Goal: Task Accomplishment & Management: Complete application form

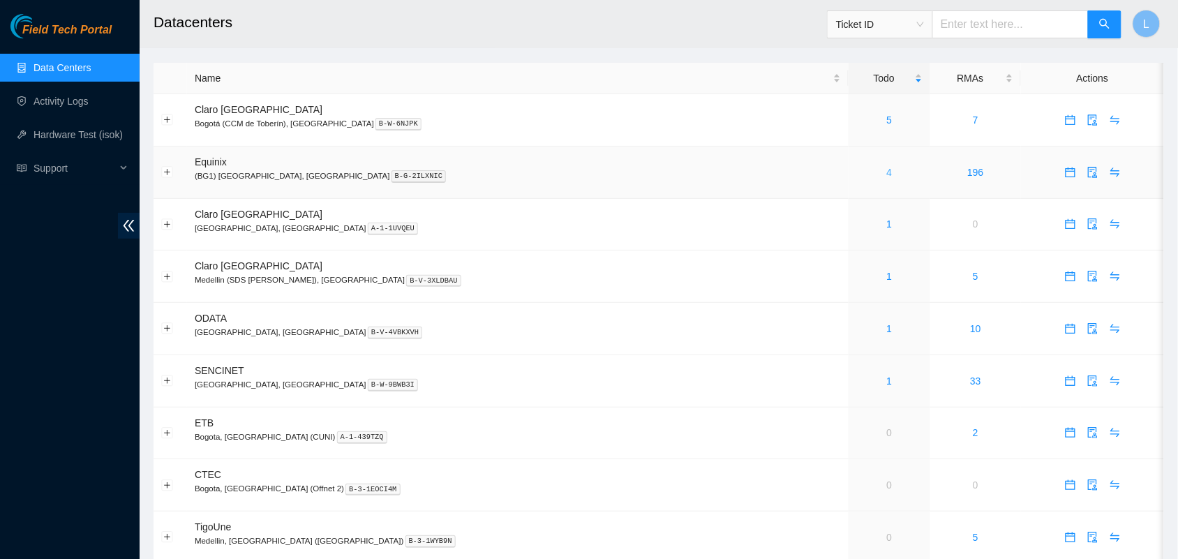
click at [887, 175] on link "4" at bounding box center [890, 172] width 6 height 11
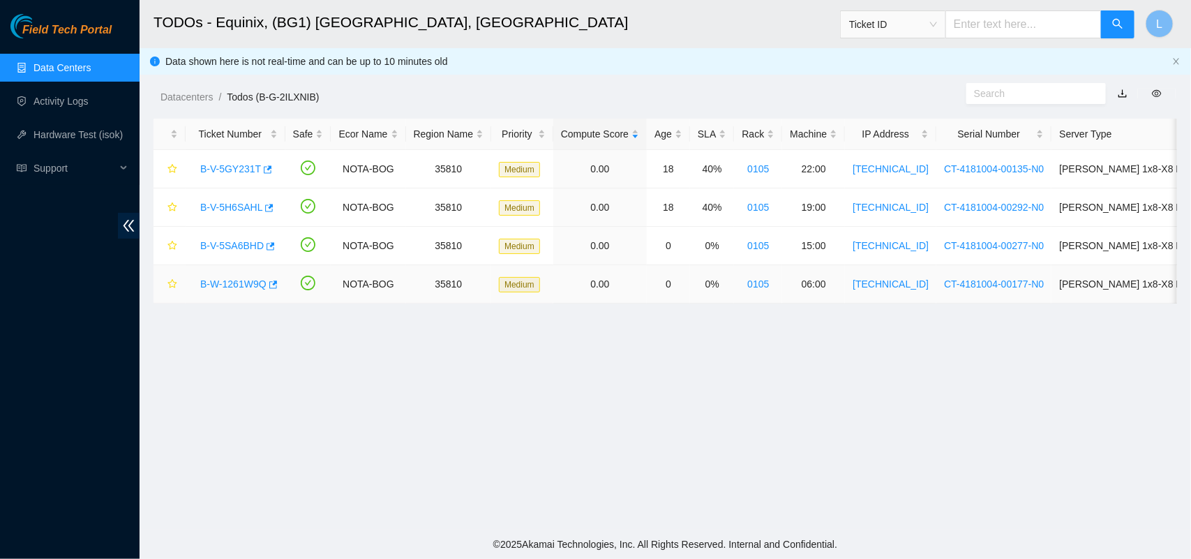
click at [248, 281] on link "B-W-1261W9Q" at bounding box center [233, 283] width 66 height 11
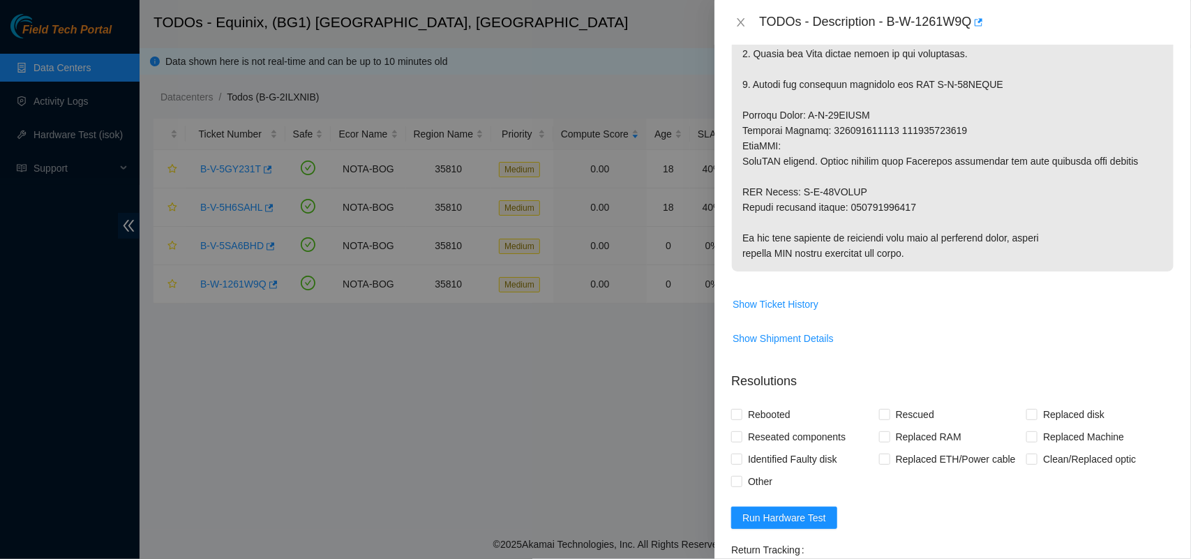
scroll to position [738, 0]
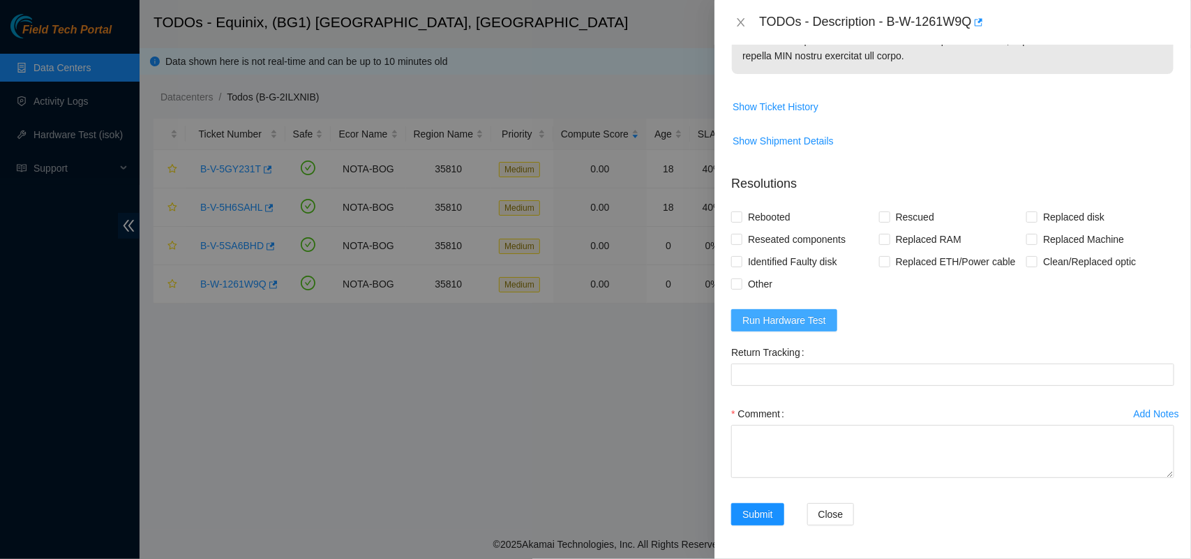
click at [795, 323] on span "Run Hardware Test" at bounding box center [784, 320] width 84 height 15
click at [737, 218] on input "Rebooted" at bounding box center [736, 216] width 10 height 10
checkbox input "true"
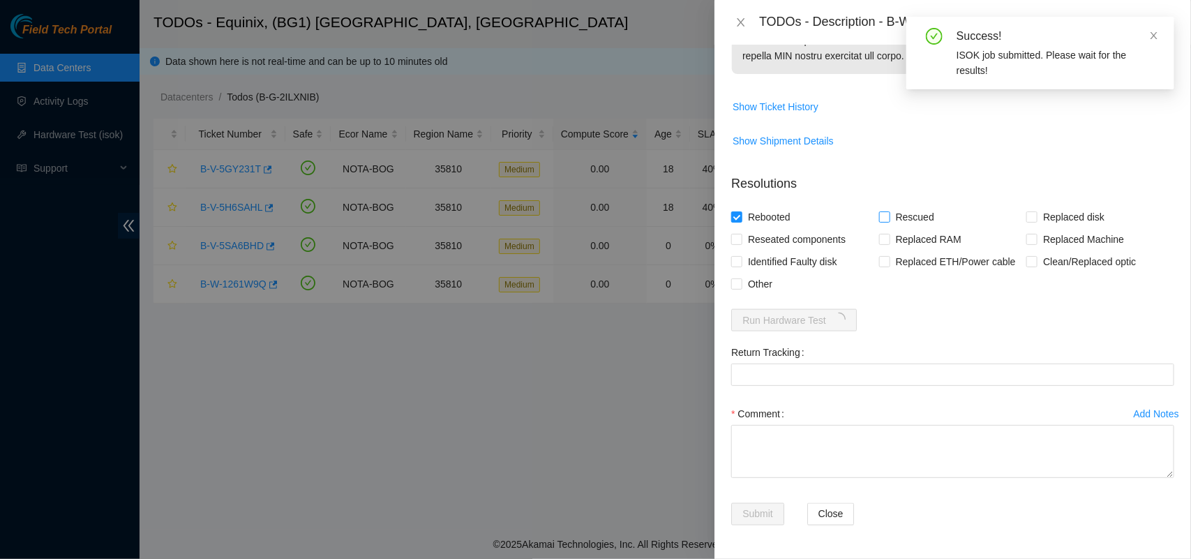
click at [880, 218] on input "Rescued" at bounding box center [884, 216] width 10 height 10
checkbox input "true"
click at [1026, 218] on input "Replaced disk" at bounding box center [1031, 216] width 10 height 10
checkbox input "true"
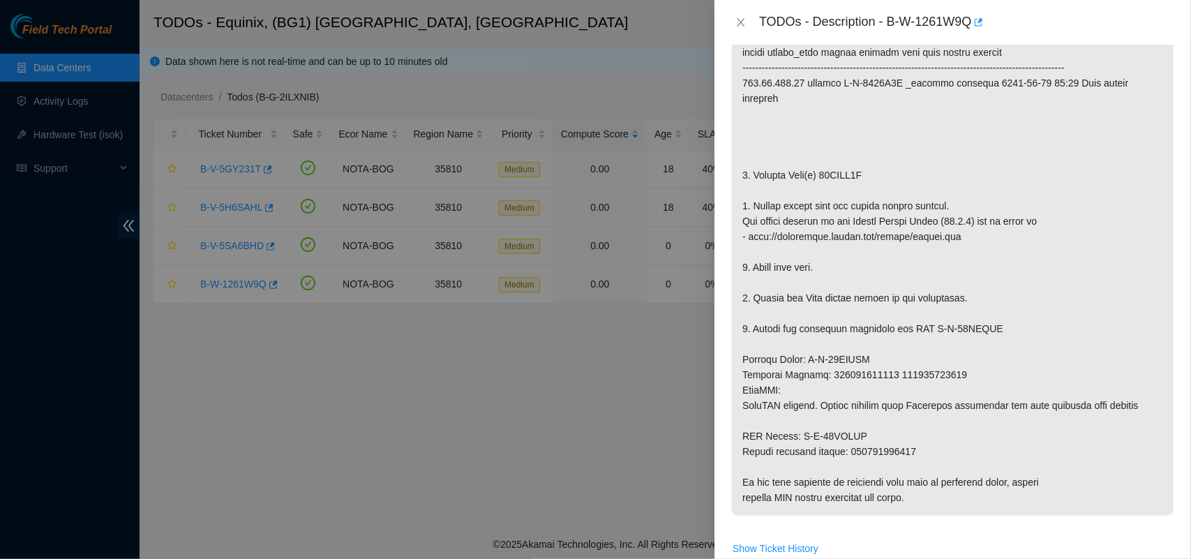
scroll to position [185, 0]
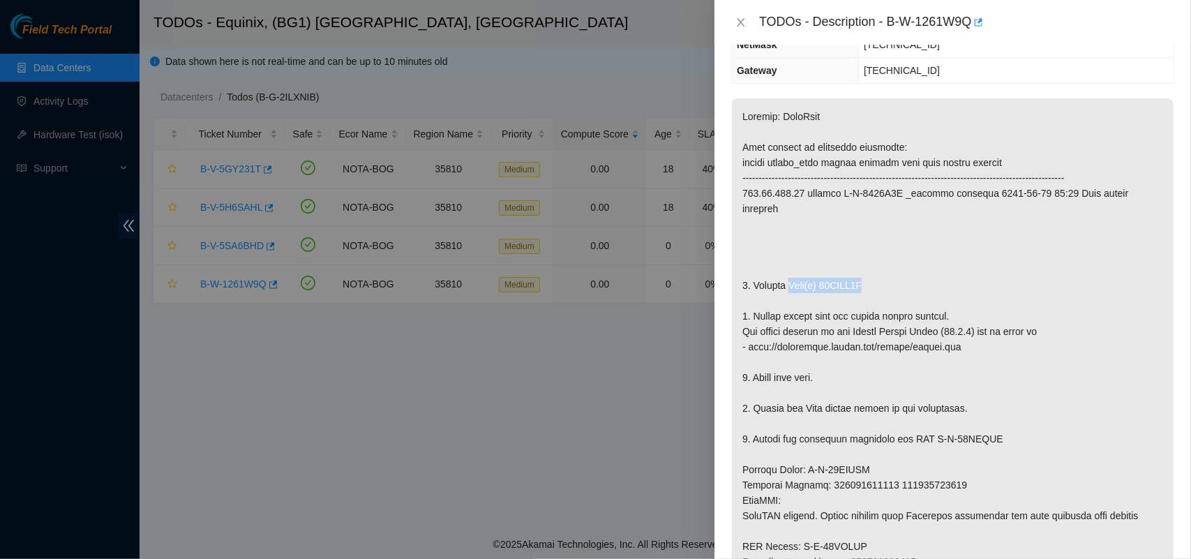
drag, startPoint x: 788, startPoint y: 287, endPoint x: 883, endPoint y: 286, distance: 94.2
click at [883, 286] on p at bounding box center [953, 362] width 442 height 528
drag, startPoint x: 883, startPoint y: 286, endPoint x: 835, endPoint y: 287, distance: 47.5
click at [835, 287] on p at bounding box center [953, 362] width 442 height 528
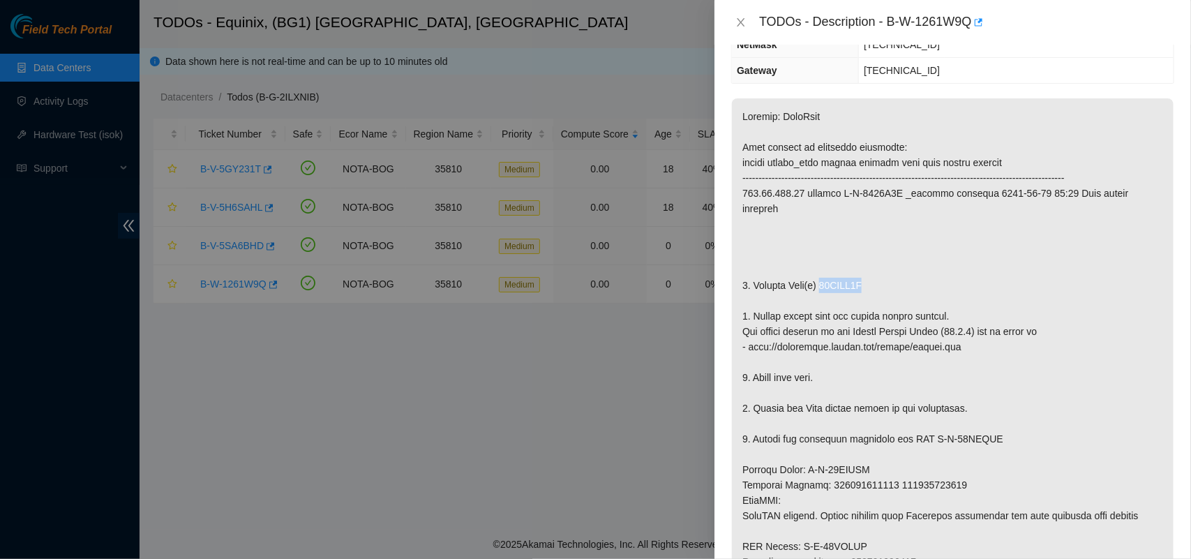
copy p "04GAPX2A"
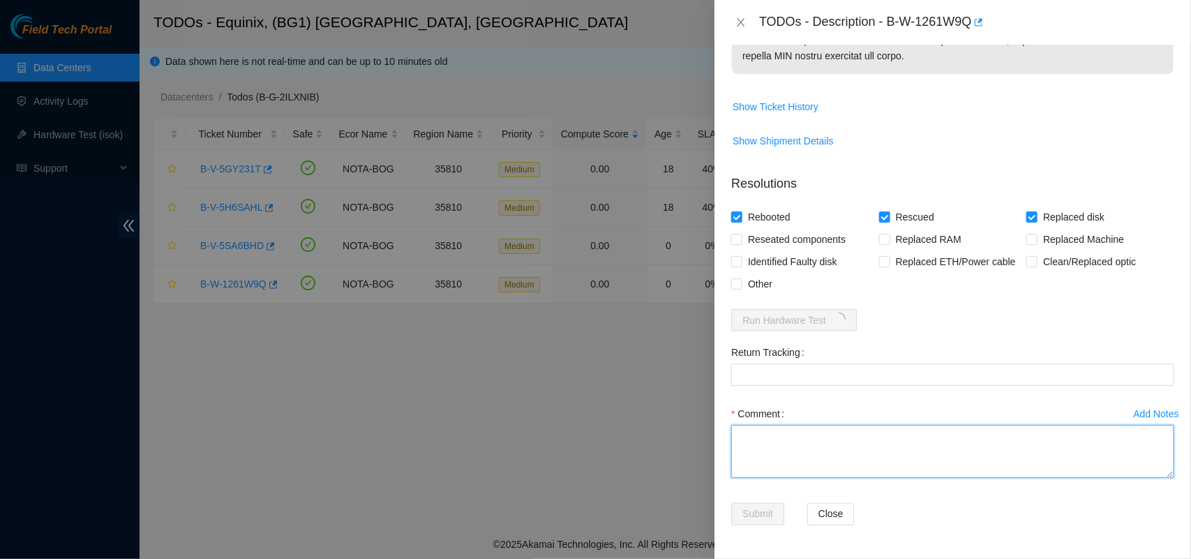
click at [844, 457] on textarea "Comment" at bounding box center [952, 451] width 443 height 53
paste textarea "04GAPX2A"
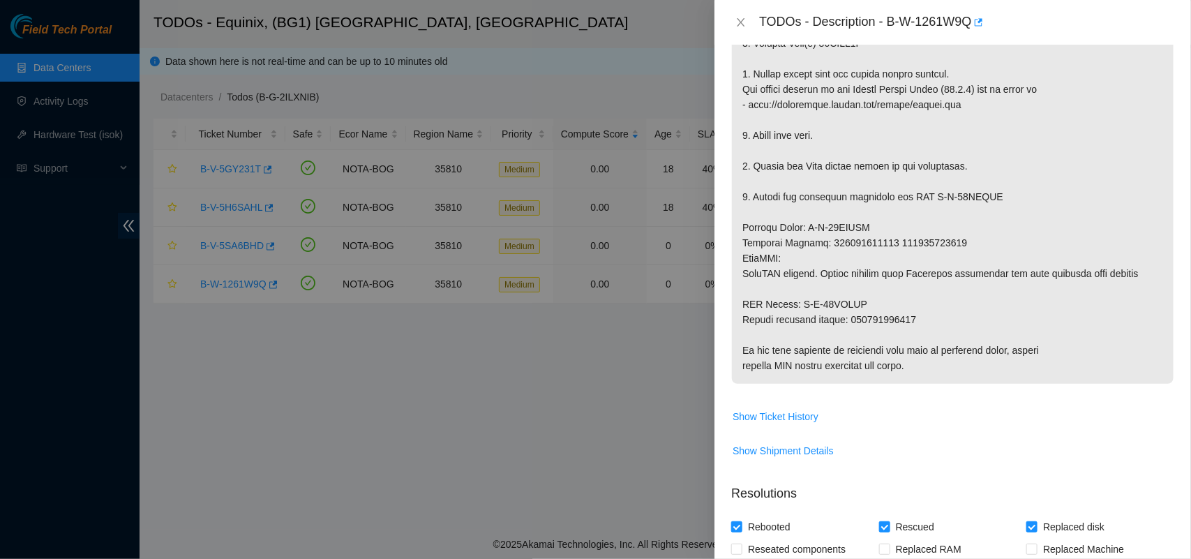
scroll to position [972, 0]
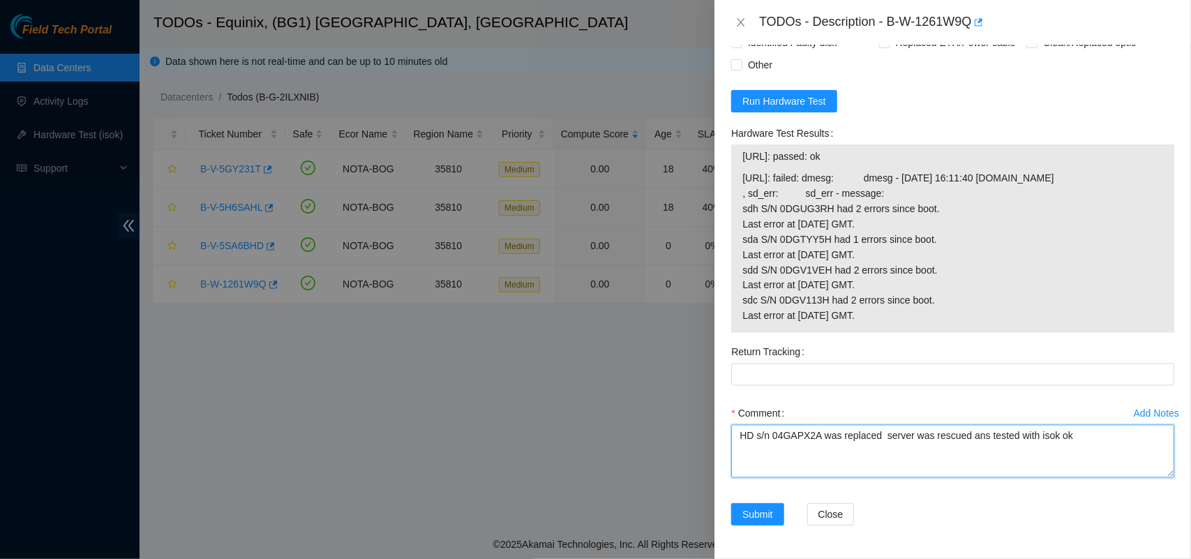
drag, startPoint x: 908, startPoint y: 435, endPoint x: 883, endPoint y: 434, distance: 25.1
click at [883, 434] on textarea "HD s/n 04GAPX2A was replaced server was rescued ans tested with isok ok" at bounding box center [952, 451] width 443 height 53
click at [1085, 470] on textarea "HD s/n 04GAPX2A was replaced node was rescued ans tested with isok ok" at bounding box center [952, 451] width 443 height 53
type textarea "HD s/n 04GAPX2A was replaced node was rescued ans tested with isok ok"
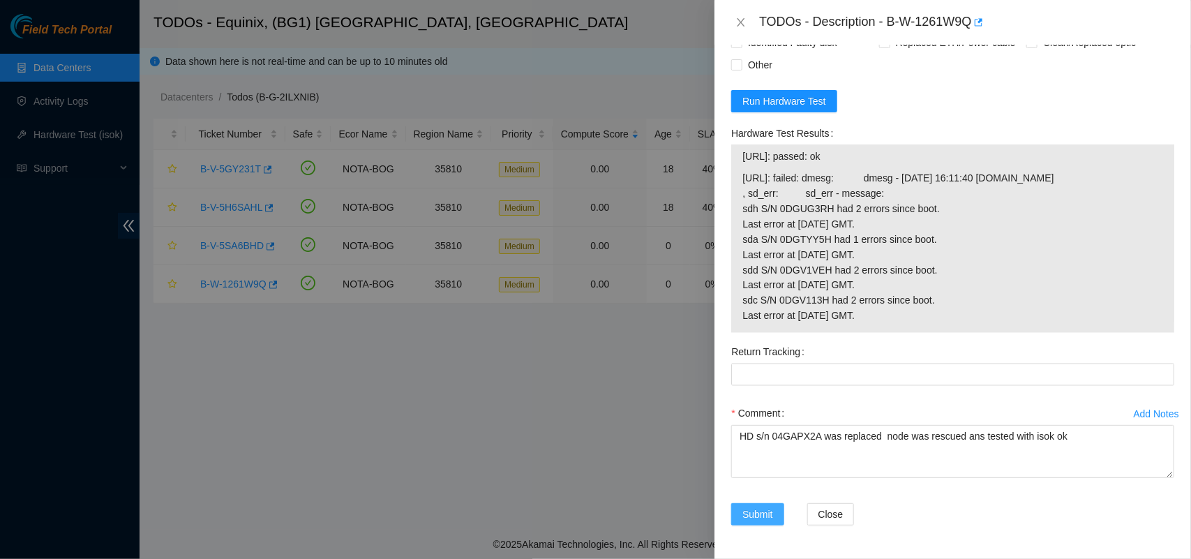
click at [755, 518] on span "Submit" at bounding box center [757, 514] width 31 height 15
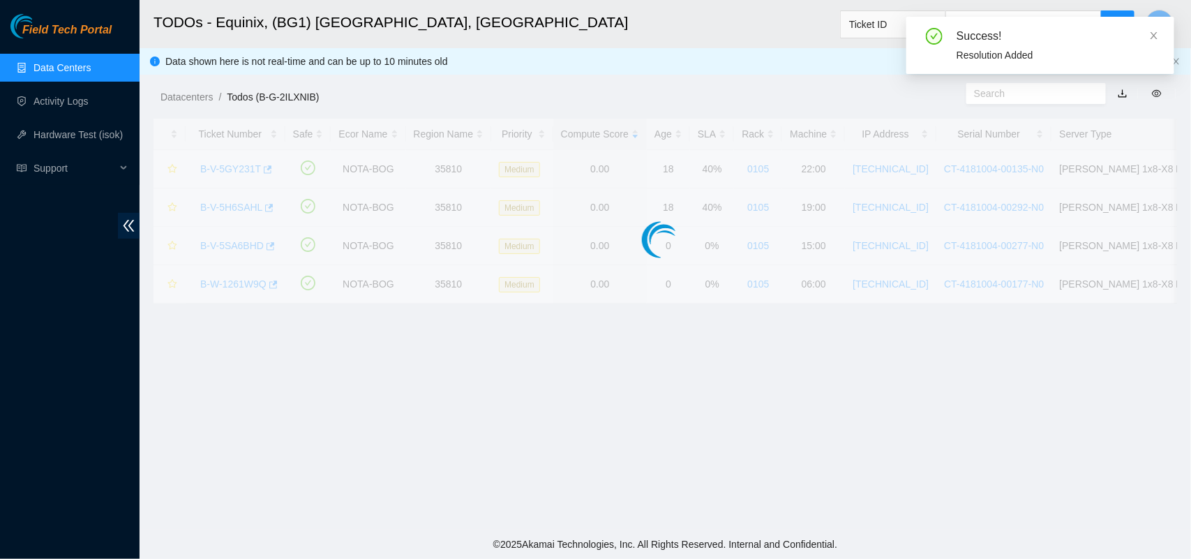
scroll to position [327, 0]
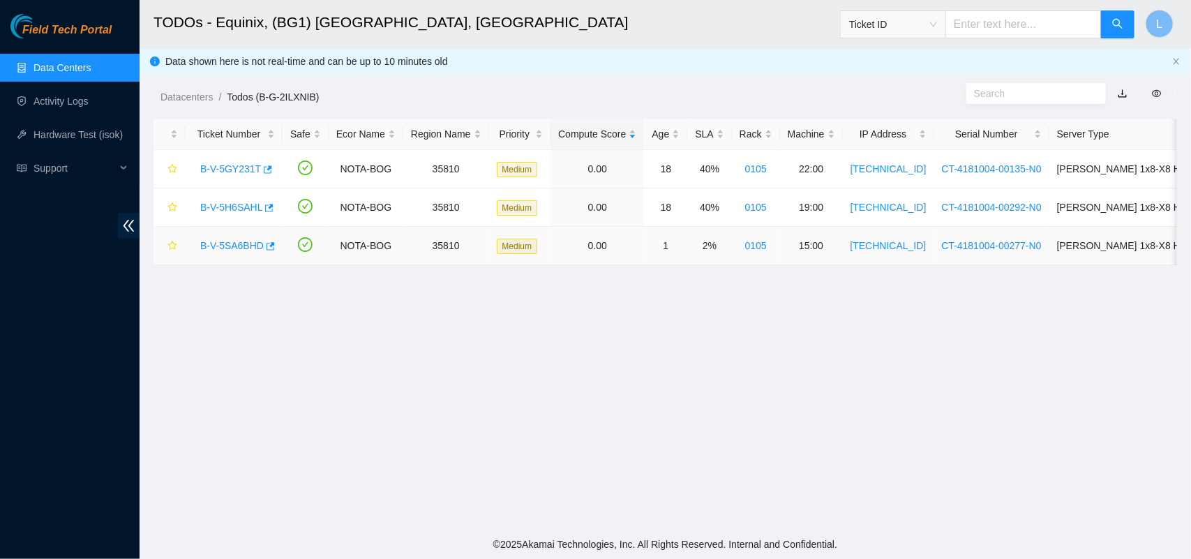
click at [223, 249] on link "B-V-5SA6BHD" at bounding box center [231, 245] width 63 height 11
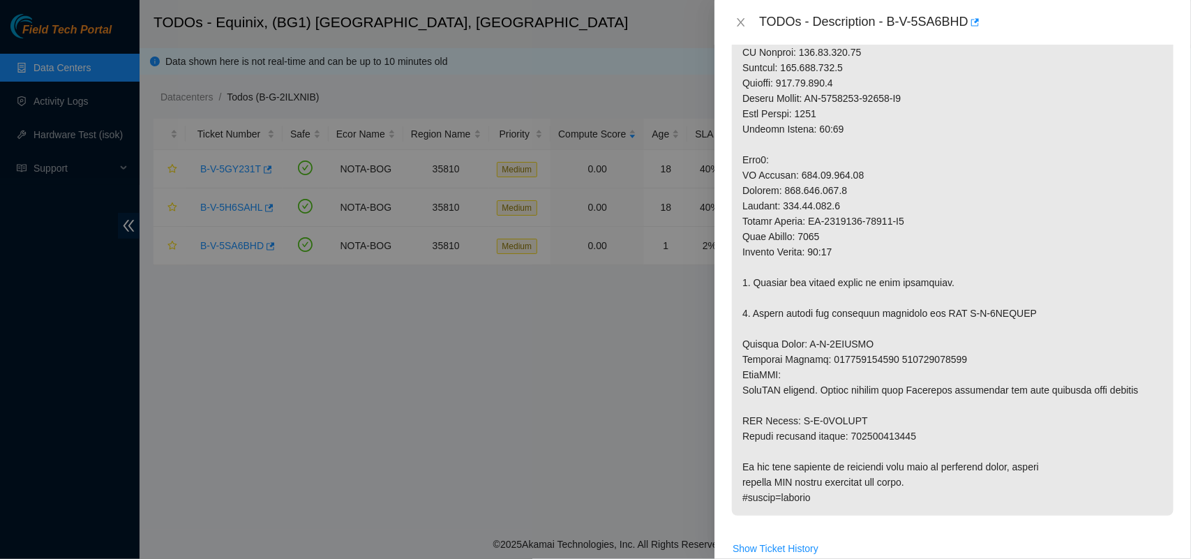
scroll to position [472, 0]
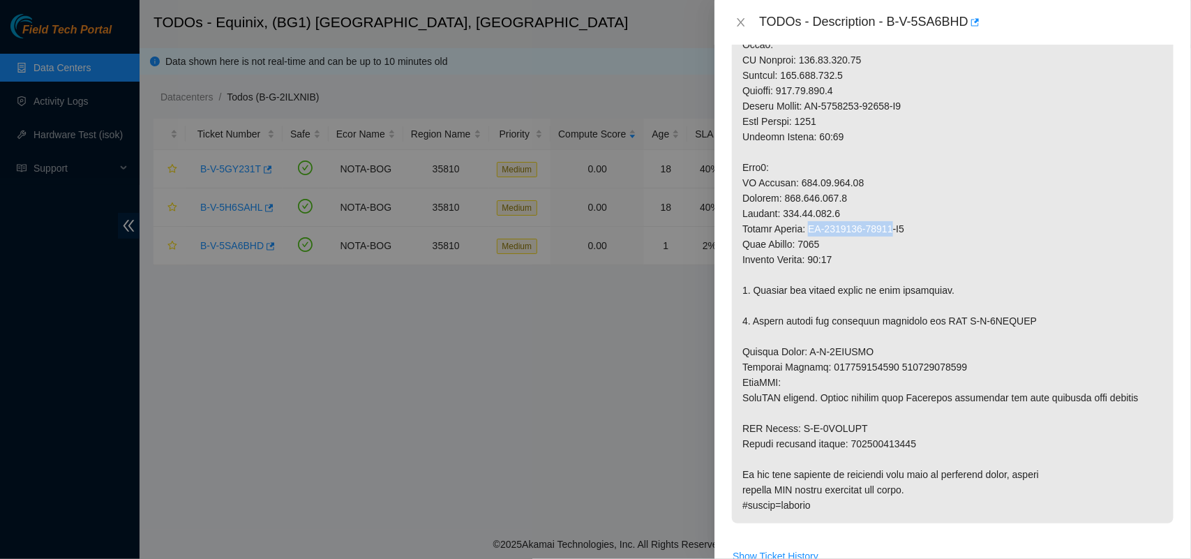
drag, startPoint x: 808, startPoint y: 231, endPoint x: 888, endPoint y: 230, distance: 80.2
click at [888, 230] on p at bounding box center [953, 168] width 442 height 712
copy p "CT-4180626-00081"
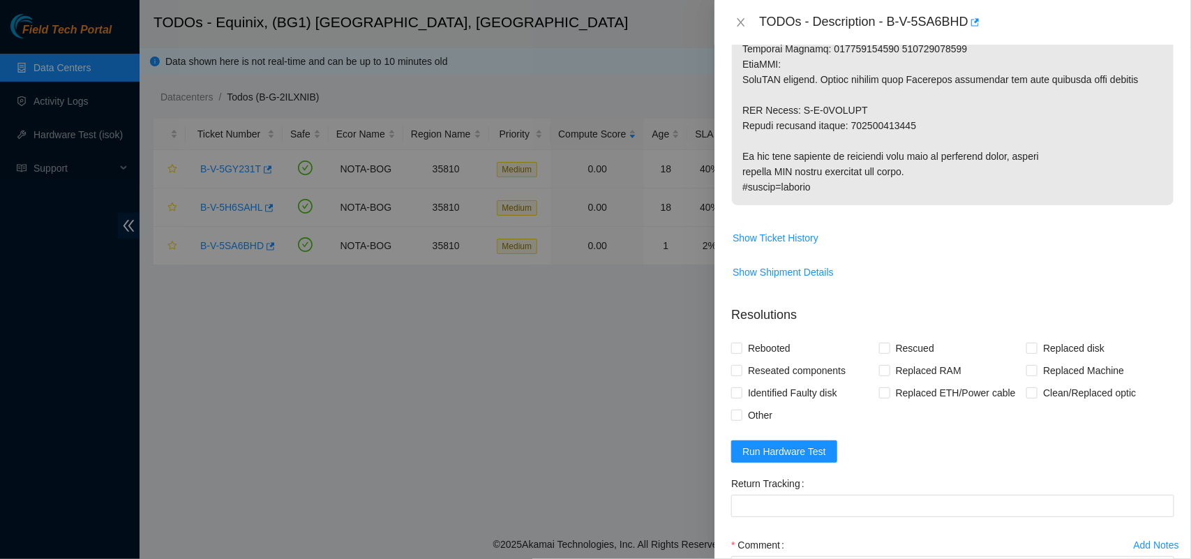
scroll to position [818, 0]
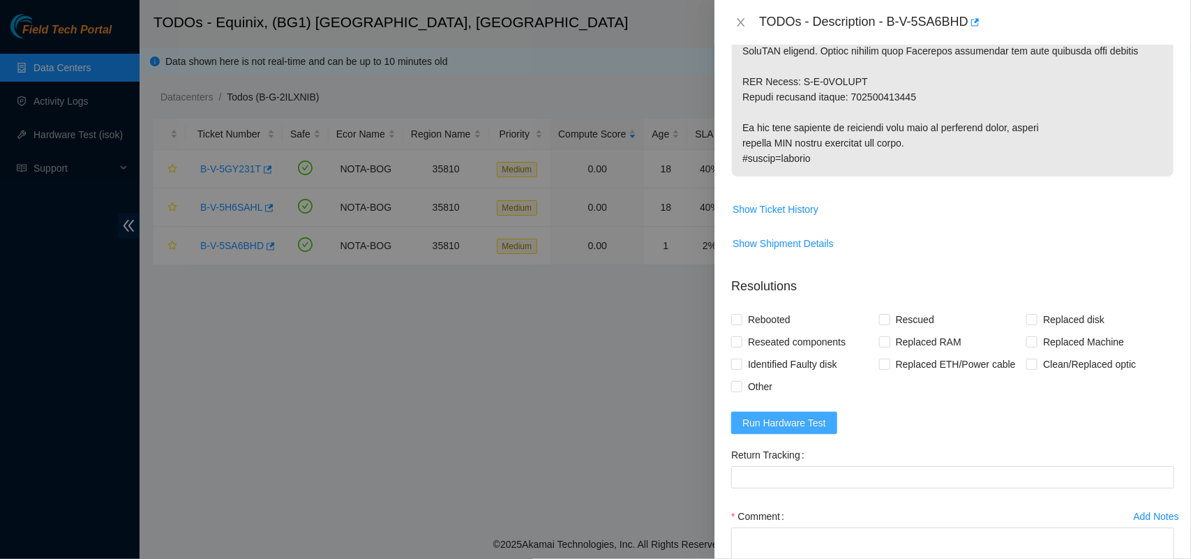
click at [772, 420] on span "Run Hardware Test" at bounding box center [784, 422] width 84 height 15
click at [740, 321] on input "Rebooted" at bounding box center [736, 319] width 10 height 10
checkbox input "true"
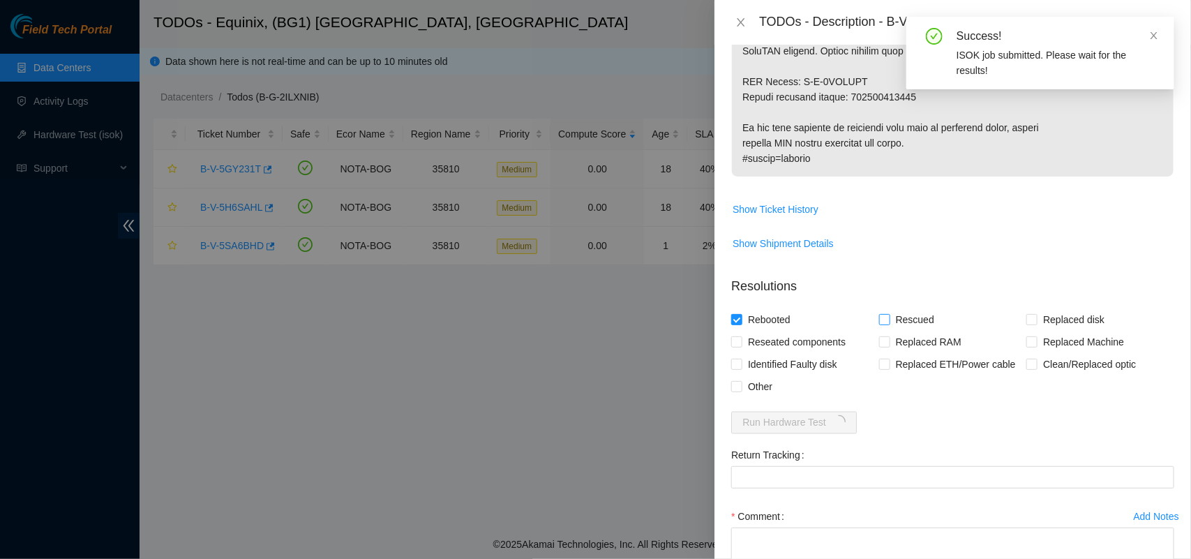
click at [884, 317] on input "Rescued" at bounding box center [884, 319] width 10 height 10
checkbox input "true"
click at [1026, 342] on input "Replaced Machine" at bounding box center [1031, 341] width 10 height 10
checkbox input "true"
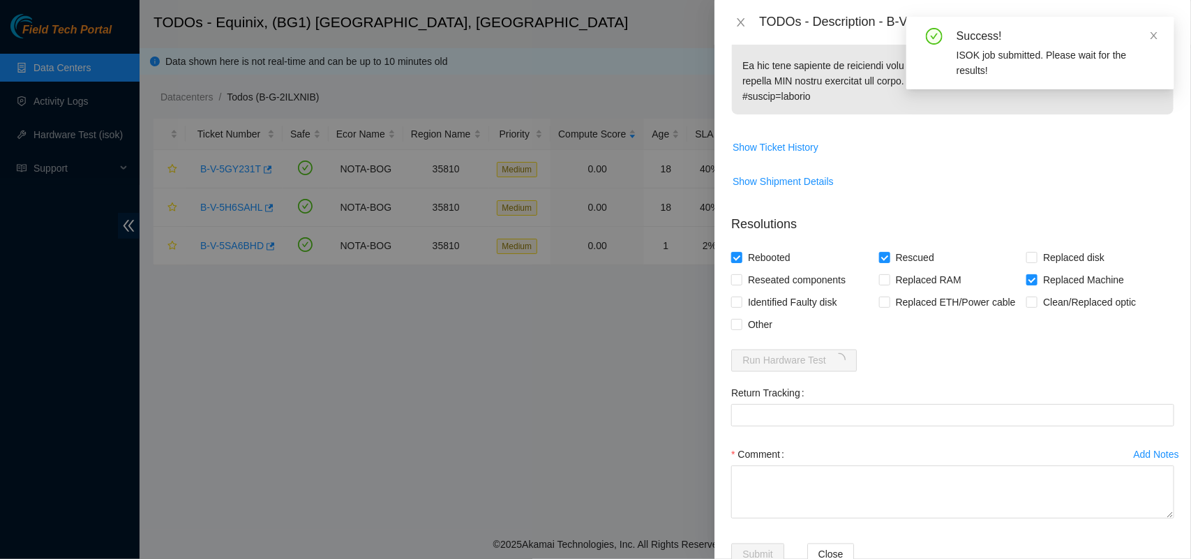
scroll to position [922, 0]
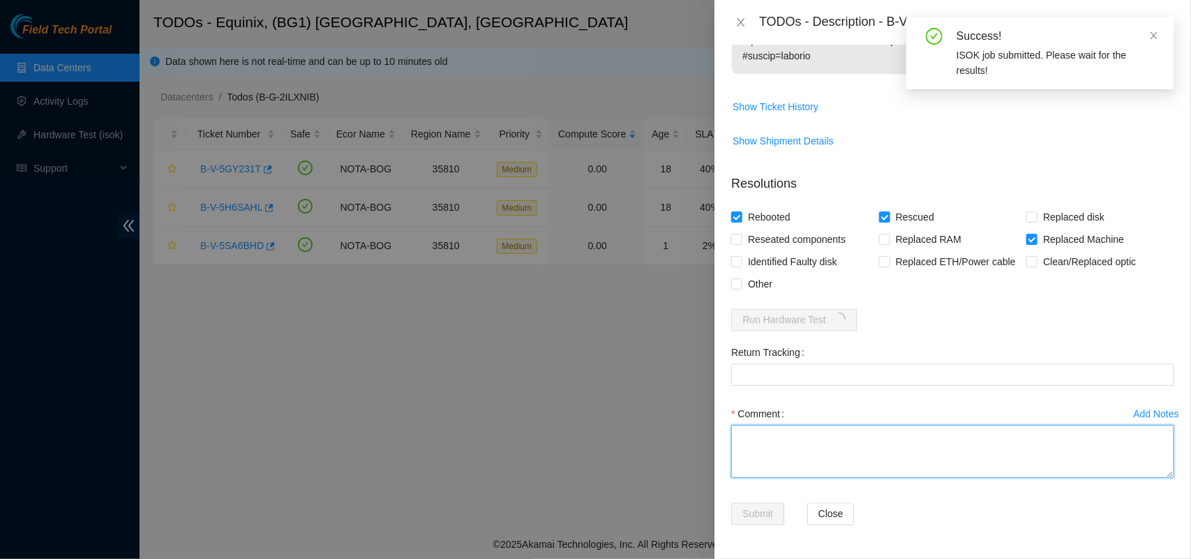
click at [809, 442] on textarea "Comment" at bounding box center [952, 451] width 443 height 53
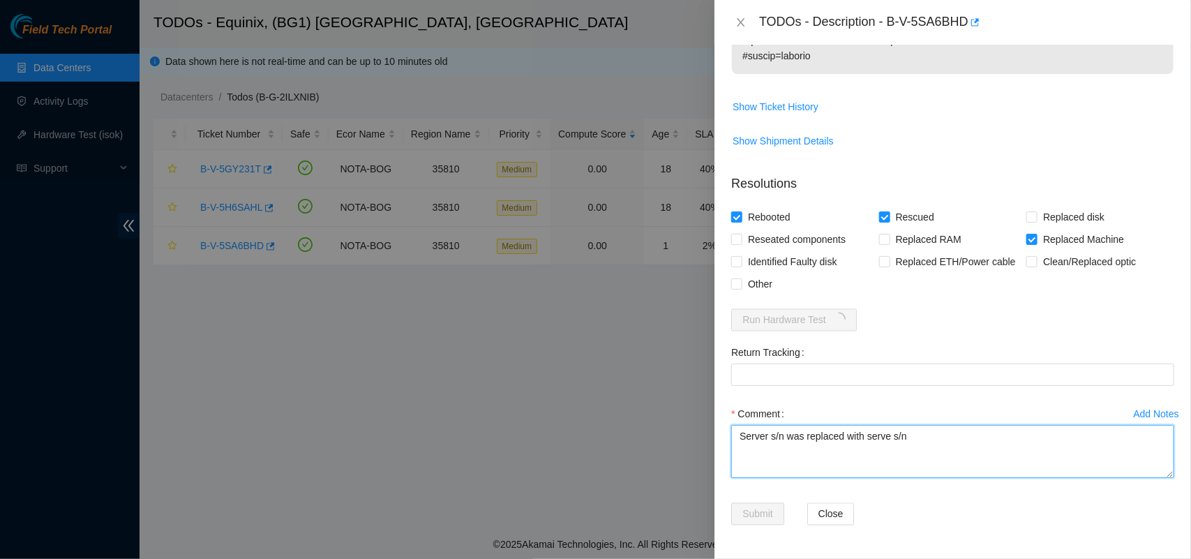
paste textarea "CT-4180626-00081"
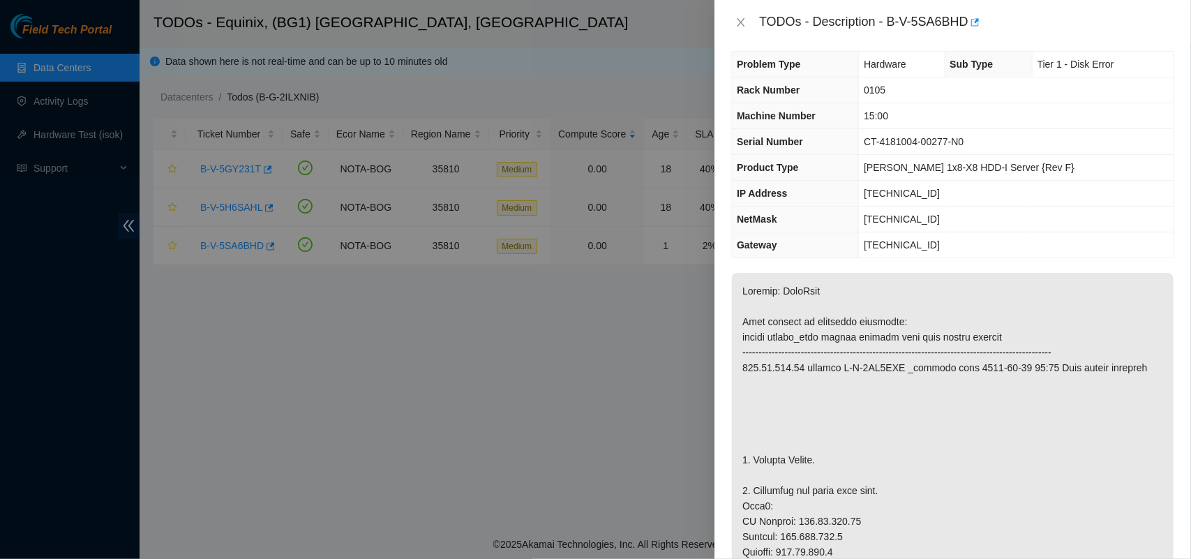
scroll to position [0, 0]
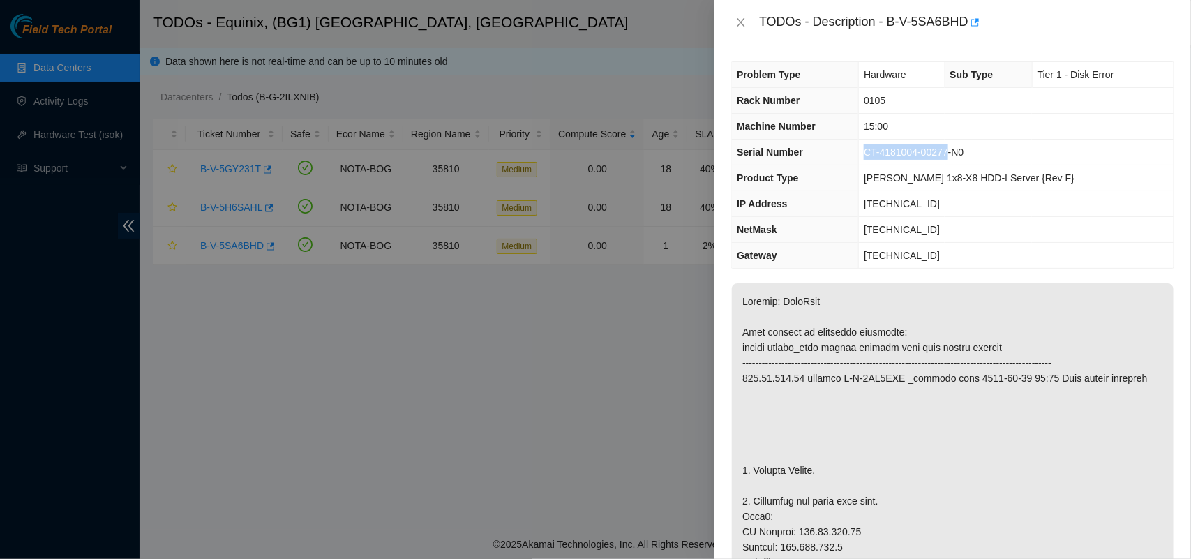
drag, startPoint x: 874, startPoint y: 151, endPoint x: 957, endPoint y: 149, distance: 83.1
click at [957, 149] on span "CT-4181004-00277-N0" at bounding box center [914, 152] width 100 height 11
copy span "CT-4181004-00277"
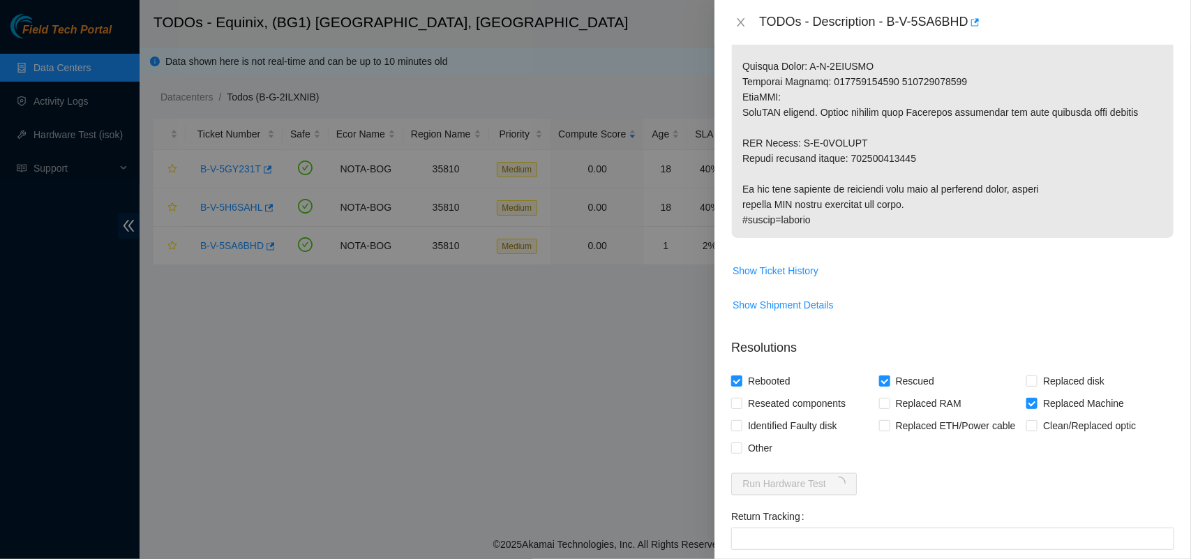
scroll to position [832, 0]
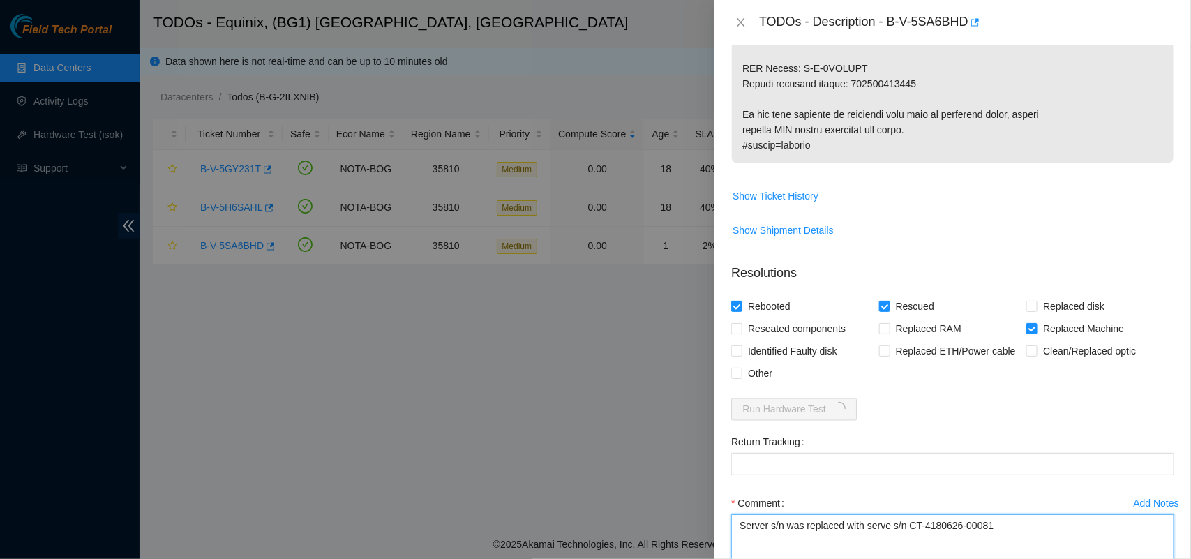
click at [786, 528] on textarea "Server s/n was replaced with serve s/n CT-4180626-00081" at bounding box center [952, 540] width 443 height 53
paste textarea "CT-4181004-00277"
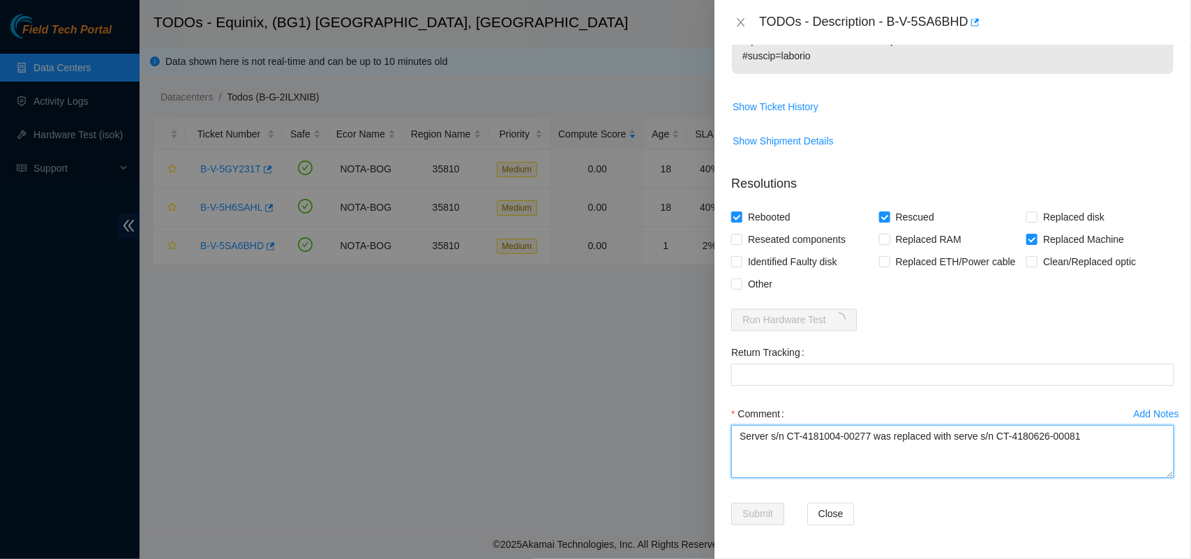
click at [1103, 440] on textarea "Server s/n CT-4181004-00277 was replaced with serve s/n CT-4180626-00081" at bounding box center [952, 451] width 443 height 53
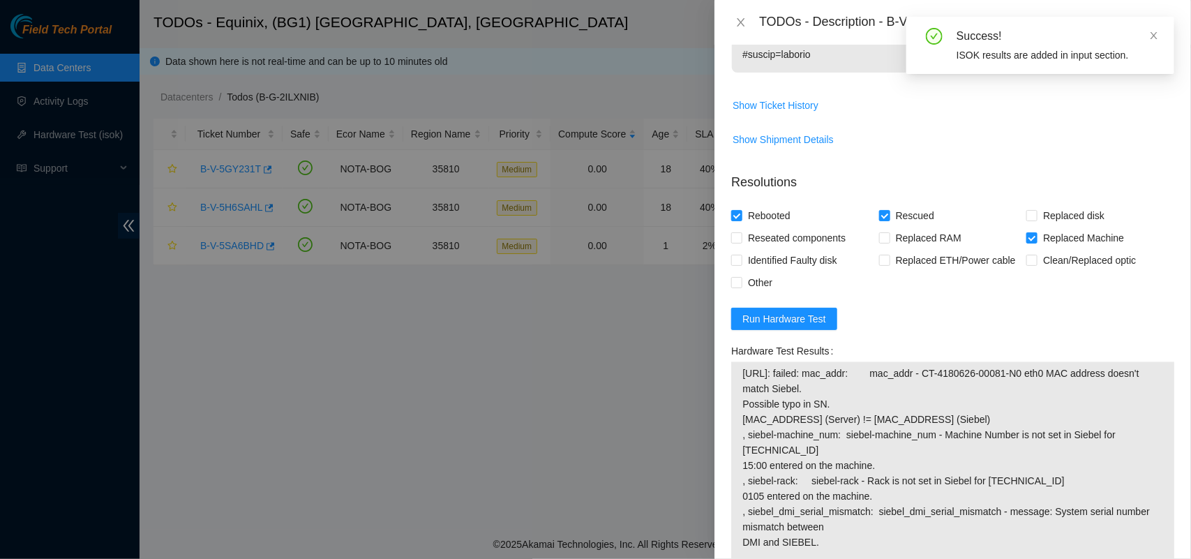
scroll to position [1240, 0]
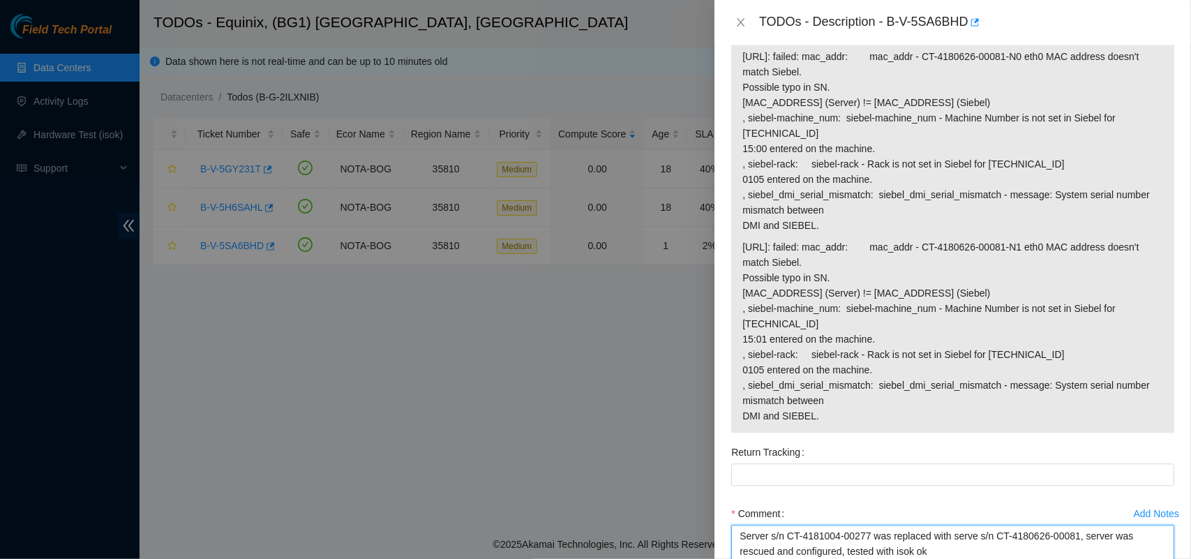
type textarea "Server s/n CT-4181004-00277 was replaced with serve s/n CT-4180626-00081, serve…"
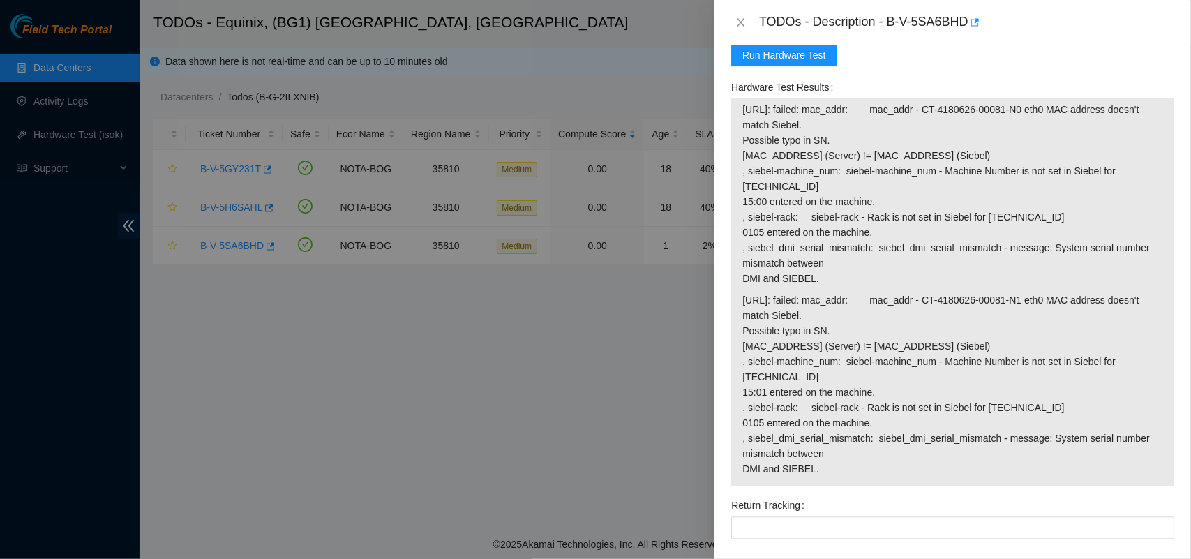
scroll to position [1173, 0]
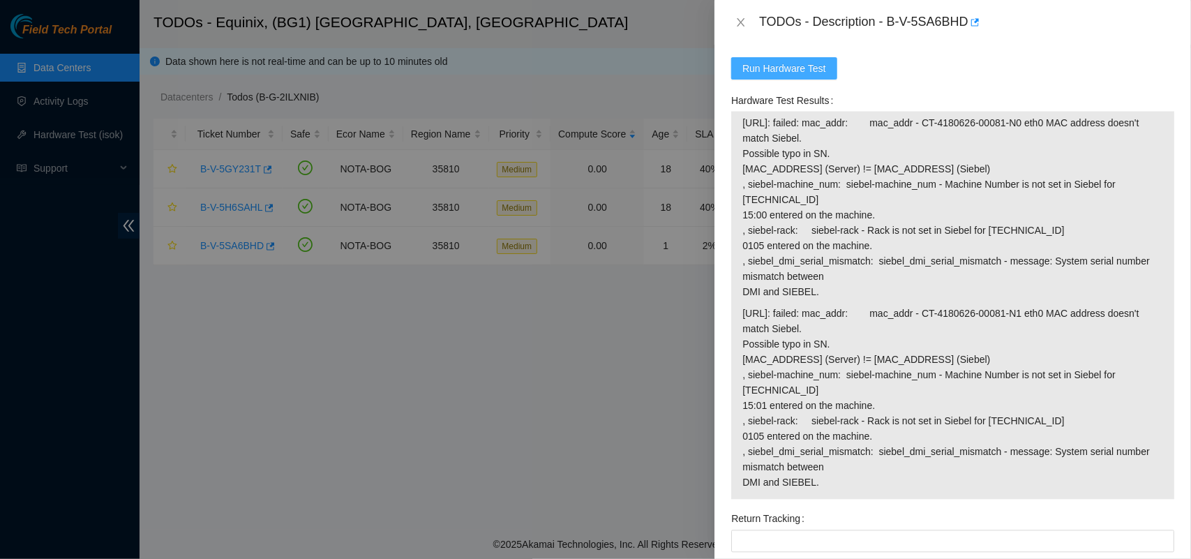
click at [768, 73] on span "Run Hardware Test" at bounding box center [784, 68] width 84 height 15
click at [696, 8] on div at bounding box center [595, 279] width 1191 height 559
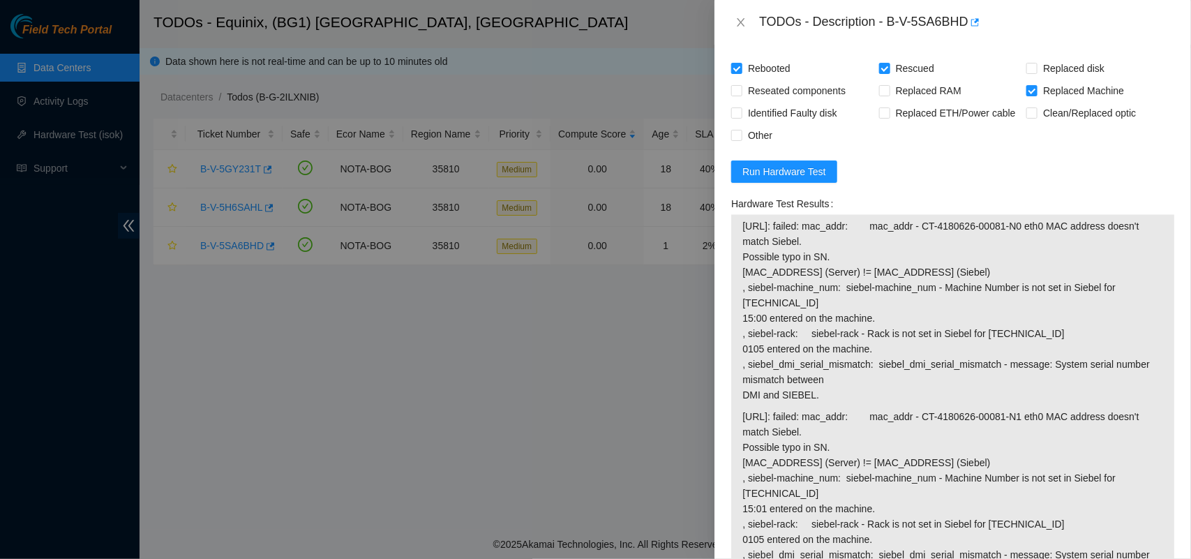
scroll to position [912, 0]
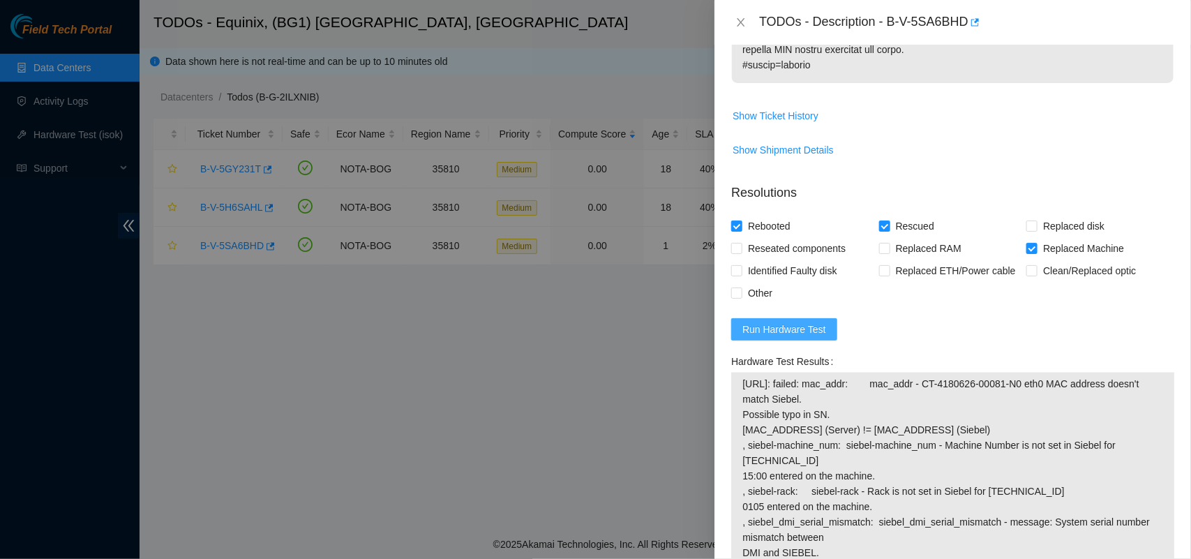
click at [782, 331] on span "Run Hardware Test" at bounding box center [784, 329] width 84 height 15
click at [742, 20] on icon "close" at bounding box center [740, 22] width 11 height 11
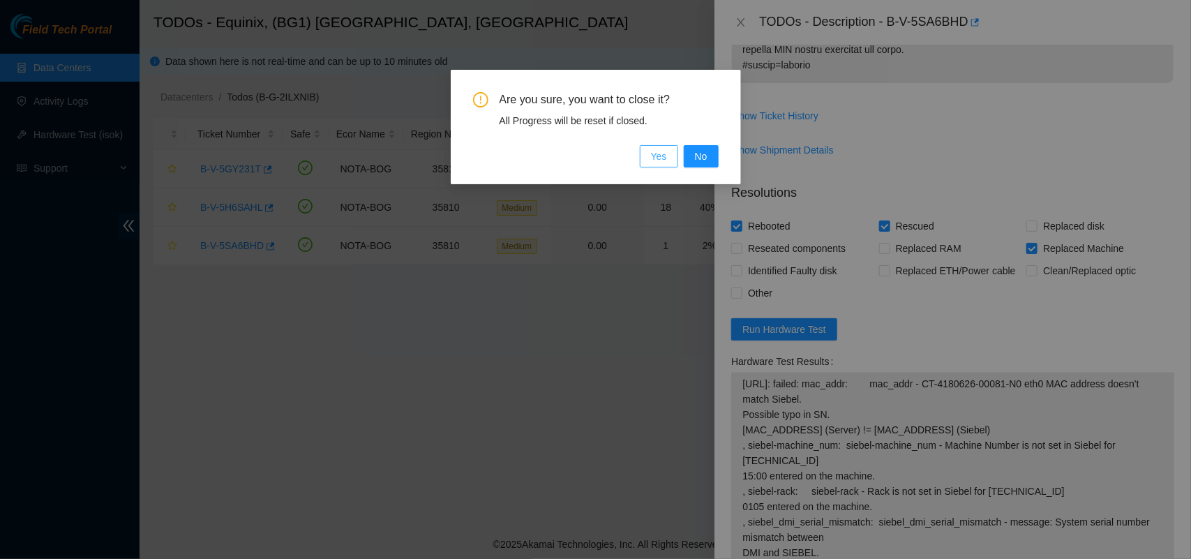
click at [661, 161] on span "Yes" at bounding box center [659, 156] width 16 height 15
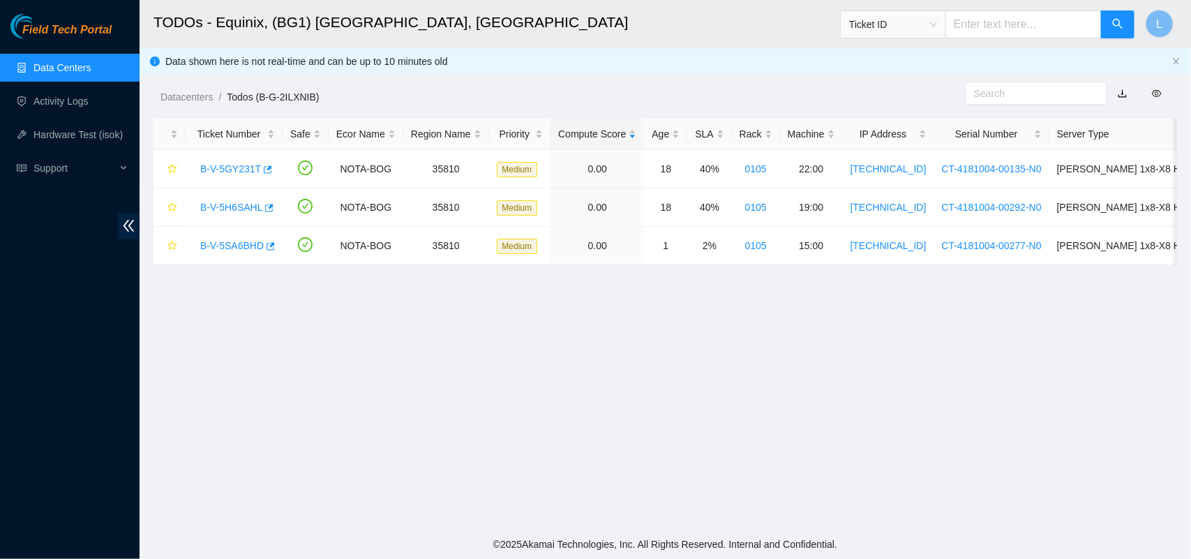
scroll to position [384, 0]
click at [57, 100] on link "Activity Logs" at bounding box center [60, 101] width 55 height 11
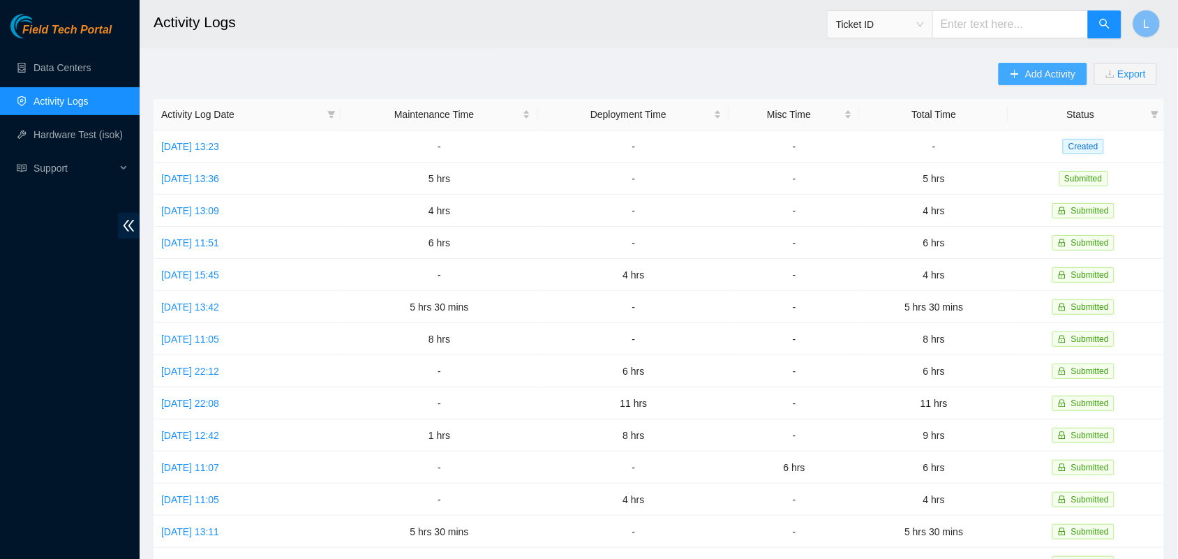
click at [1050, 72] on span "Add Activity" at bounding box center [1050, 73] width 50 height 15
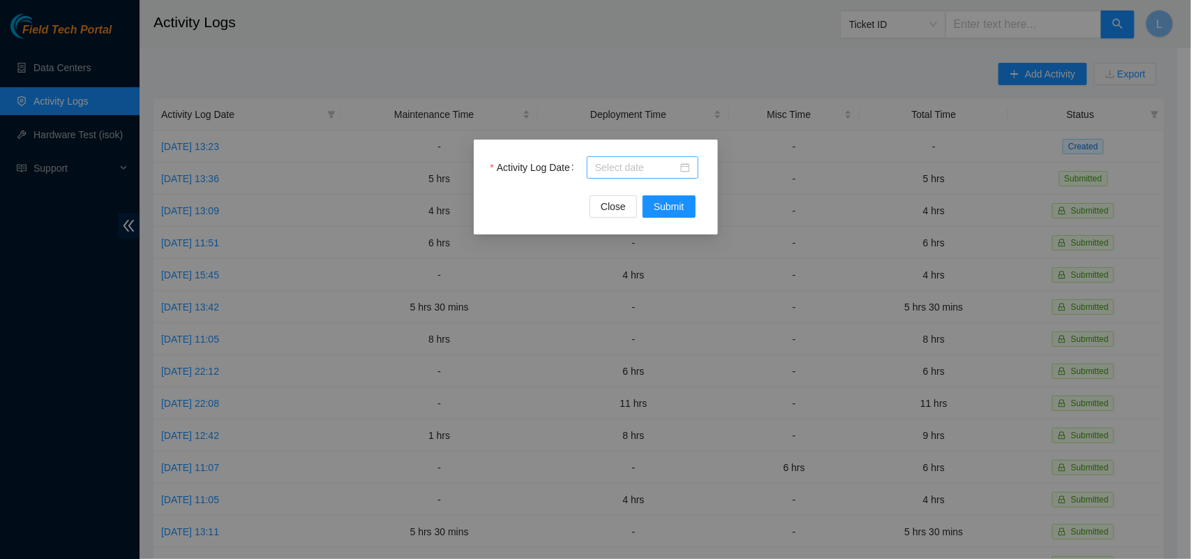
click at [685, 171] on div at bounding box center [642, 167] width 95 height 15
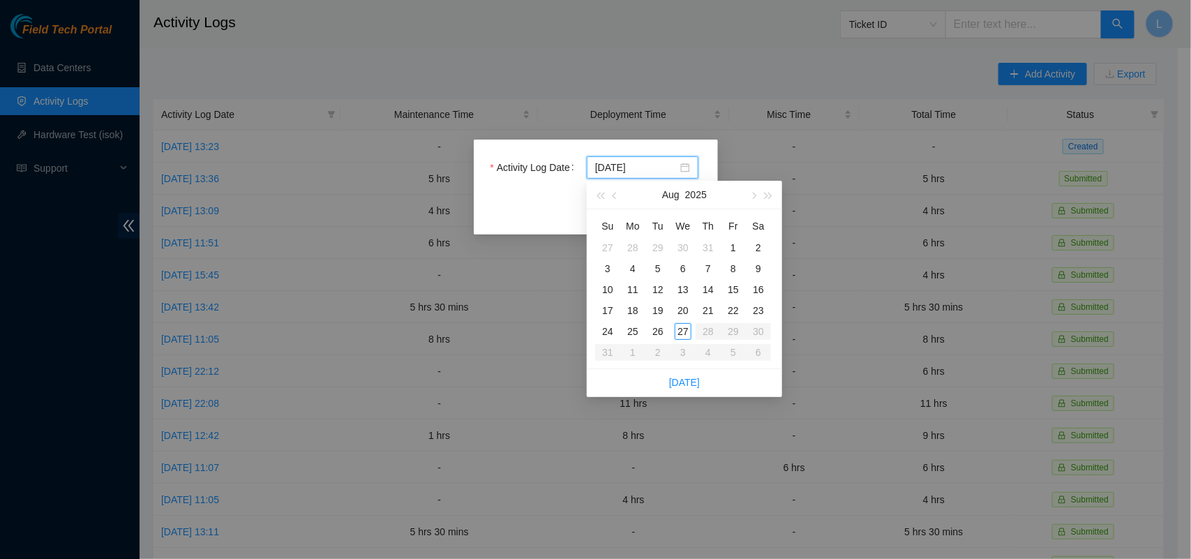
type input "[DATE]"
click at [655, 325] on div "26" at bounding box center [658, 331] width 17 height 17
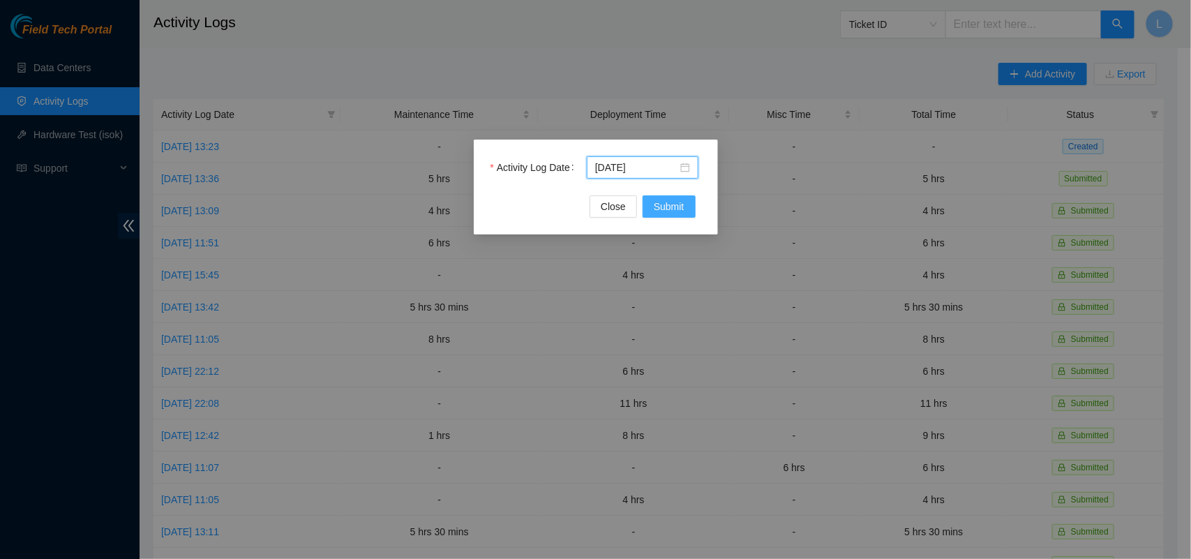
click at [660, 213] on span "Submit" at bounding box center [669, 206] width 31 height 15
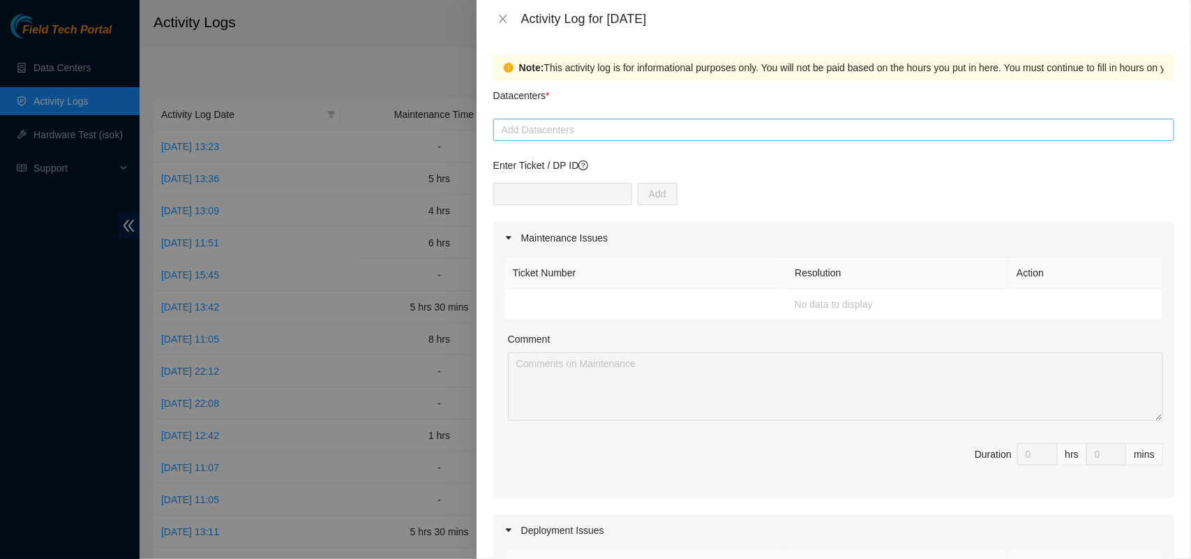
click at [571, 131] on div at bounding box center [834, 129] width 674 height 17
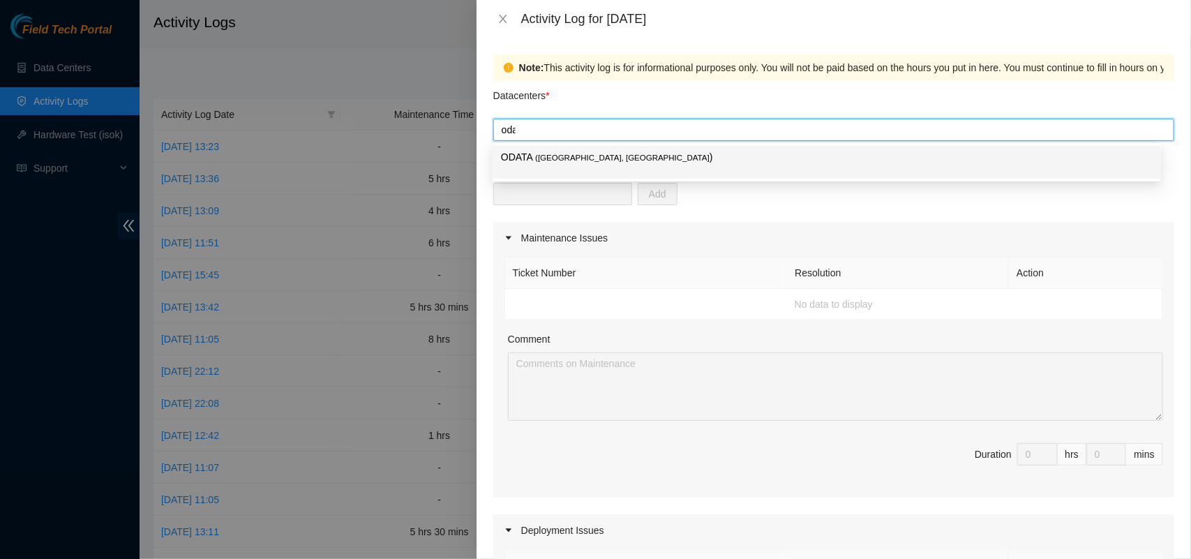
type input "odata"
click at [563, 158] on span "( [GEOGRAPHIC_DATA], [GEOGRAPHIC_DATA]" at bounding box center [622, 158] width 174 height 8
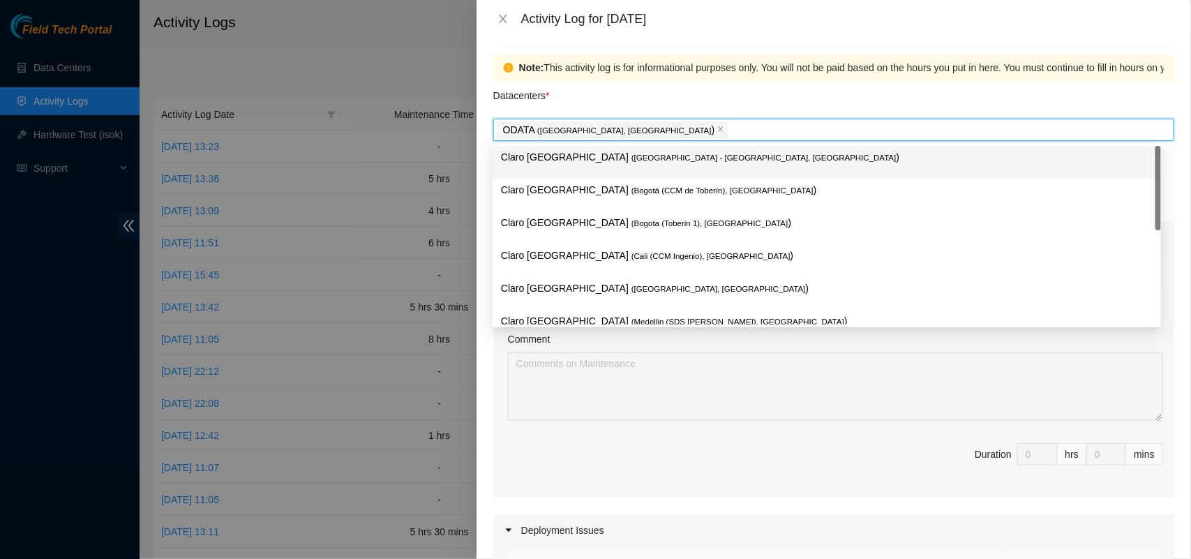
click at [595, 101] on div "Datacenters *" at bounding box center [833, 100] width 681 height 38
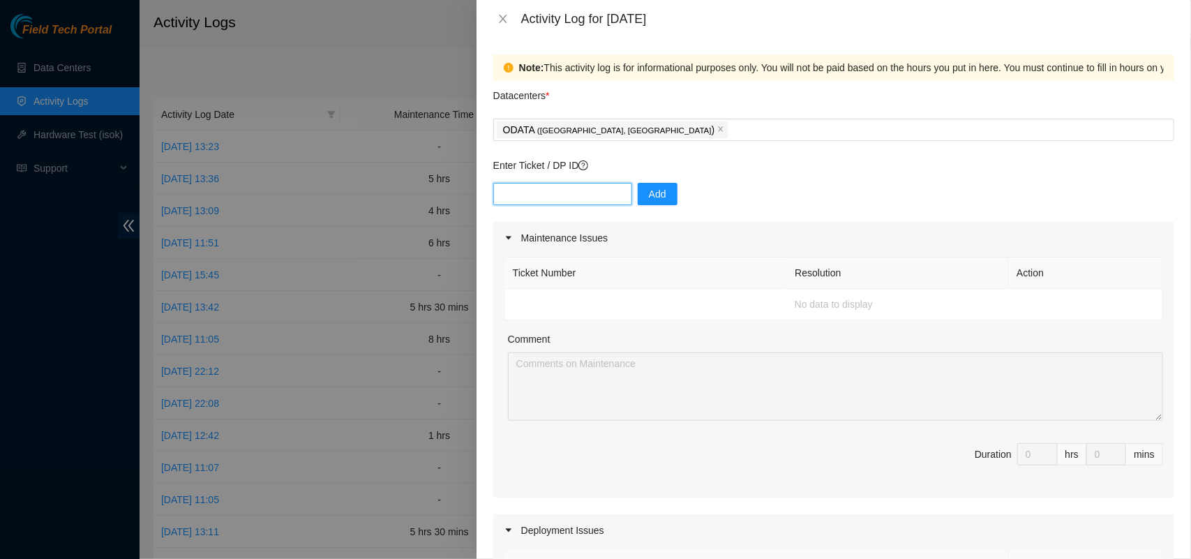
click at [546, 190] on input "text" at bounding box center [562, 194] width 139 height 22
paste input "DP82561"
type input "DP82561"
click at [650, 193] on span "Add" at bounding box center [657, 193] width 17 height 15
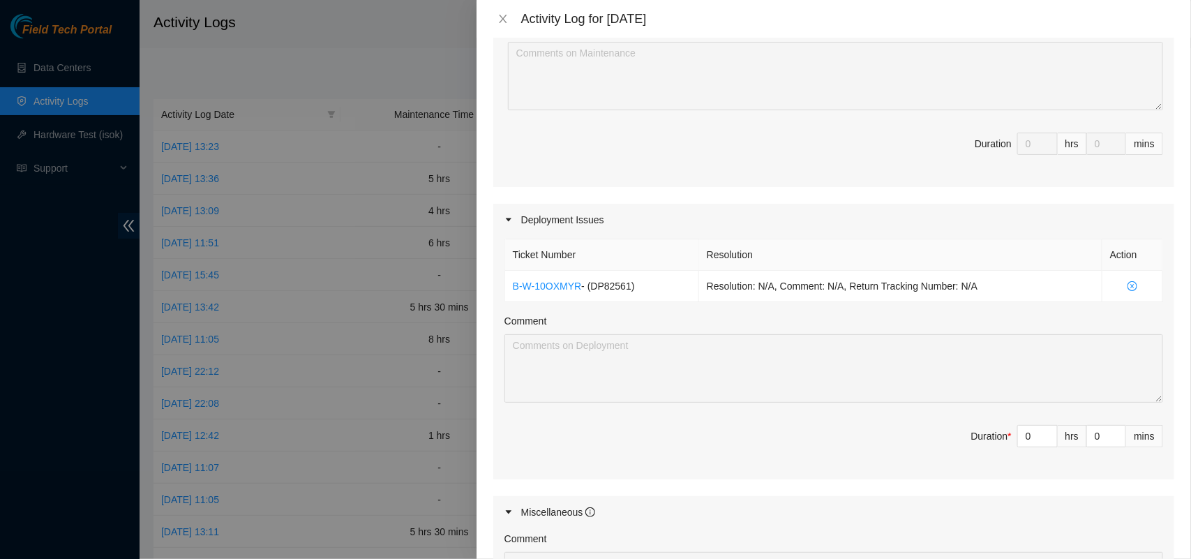
scroll to position [299, 0]
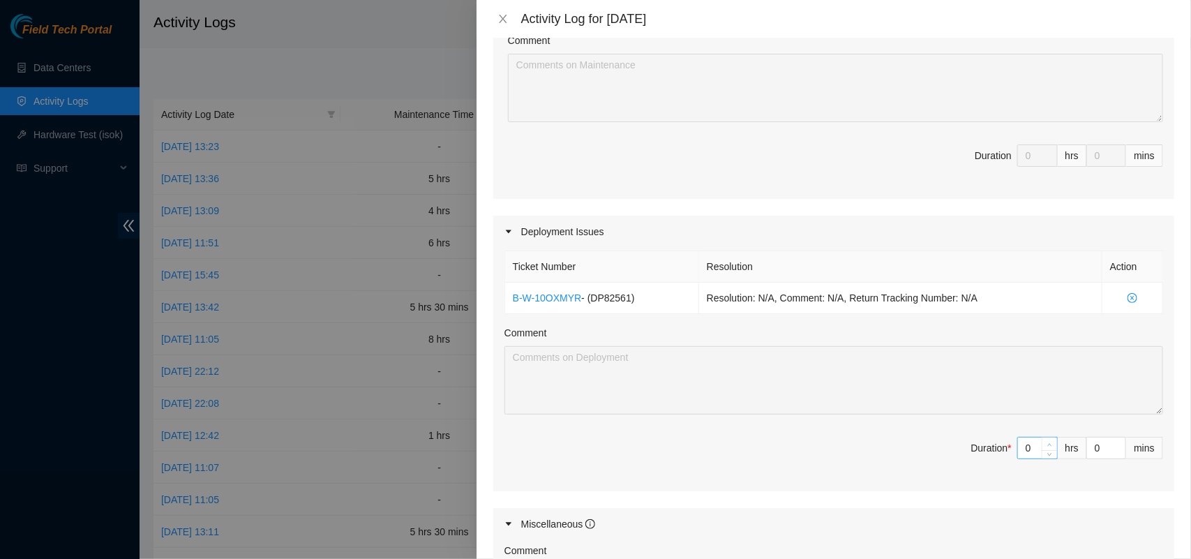
click at [1047, 444] on icon "up" at bounding box center [1049, 444] width 5 height 5
type input "1"
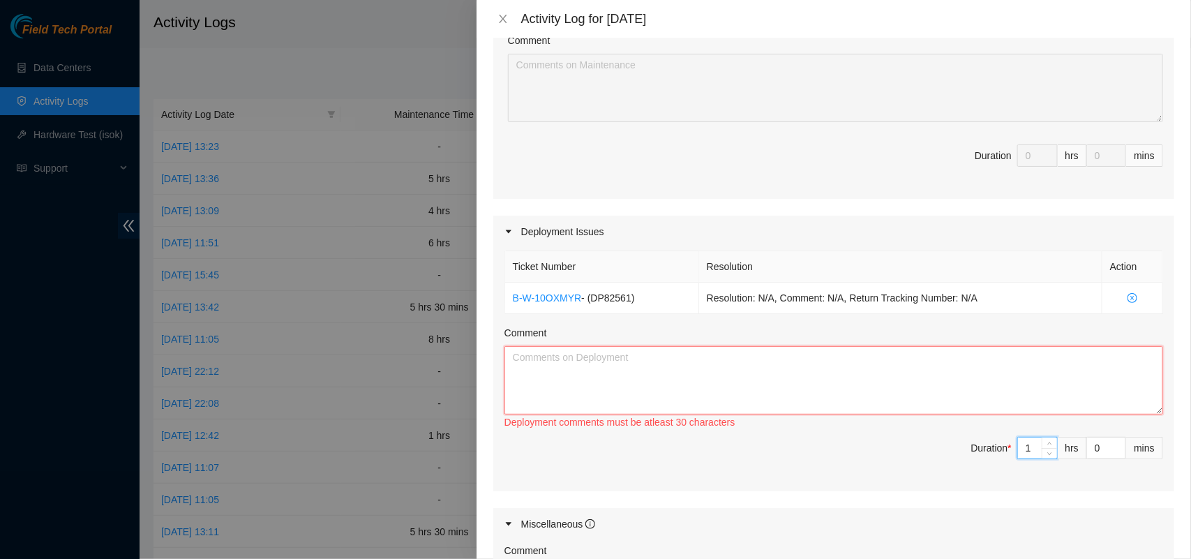
click at [818, 372] on textarea "Comment" at bounding box center [833, 380] width 659 height 68
paste textarea "DP82561 The DWDM groove3 link was checked, board1 ports: grv3-1/1/6, grv3-1/1/7…"
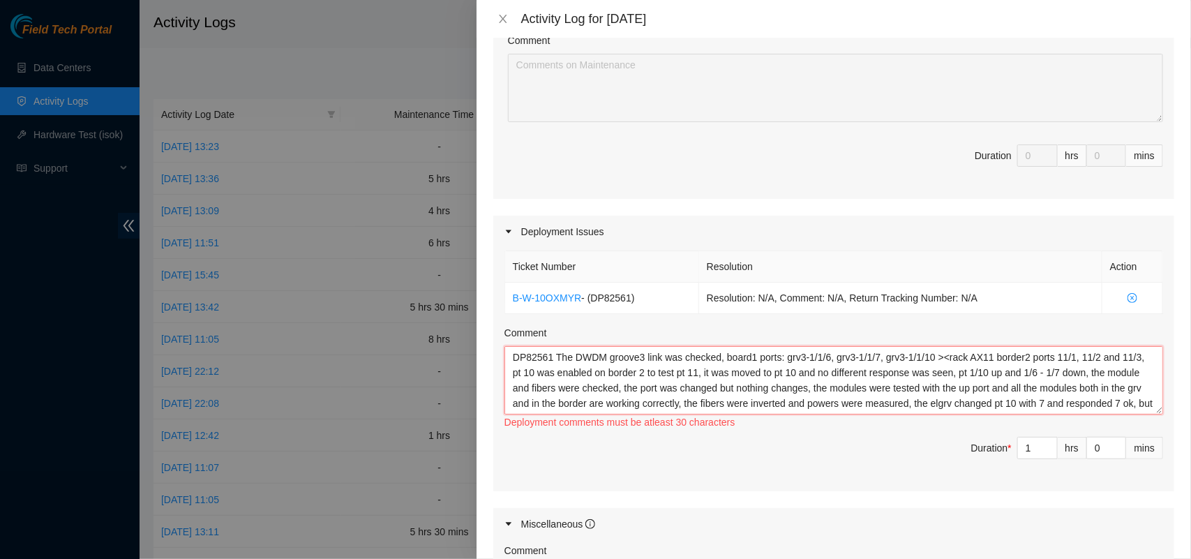
scroll to position [27, 0]
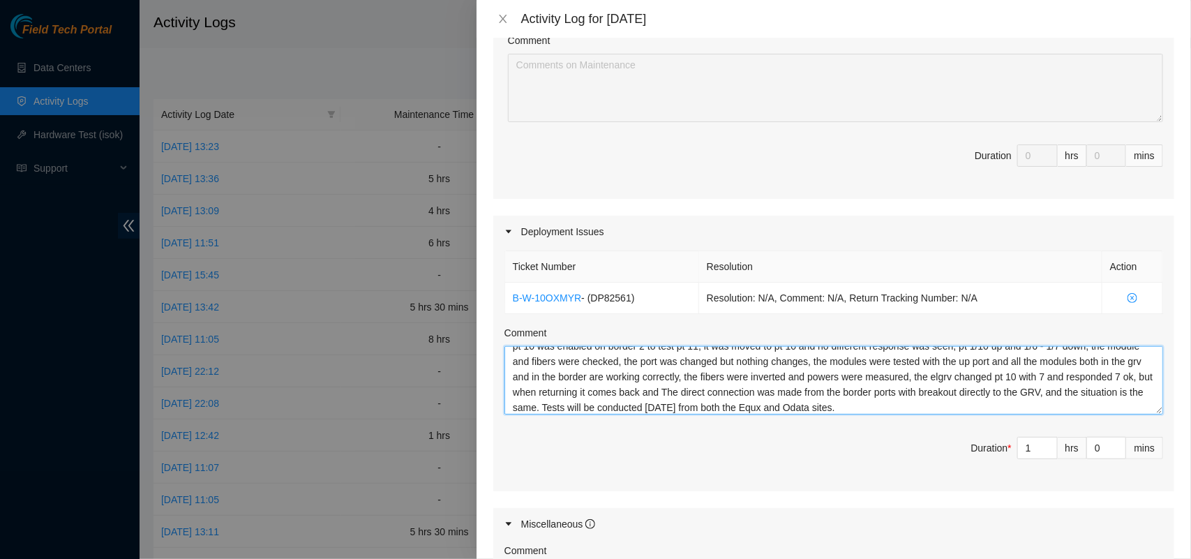
type textarea "DP82561 The DWDM groove3 link was checked, board1 ports: grv3-1/1/6, grv3-1/1/7…"
drag, startPoint x: 1022, startPoint y: 447, endPoint x: 985, endPoint y: 450, distance: 37.8
click at [985, 450] on span "Duration * 1 hrs 0 mins" at bounding box center [833, 456] width 659 height 39
type input "6"
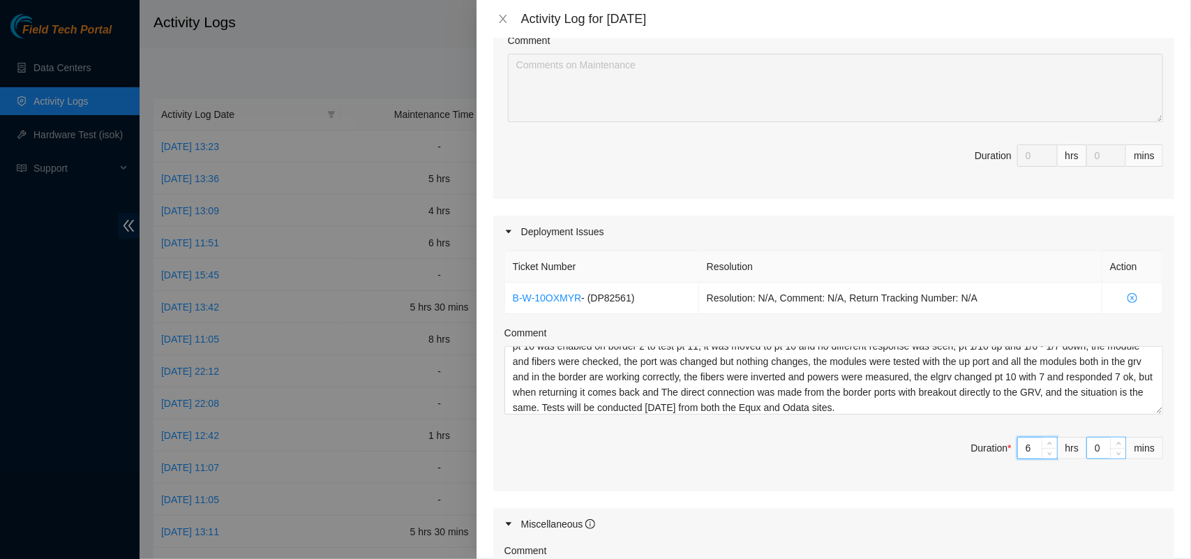
type input "6"
click at [1087, 452] on input "0" at bounding box center [1106, 448] width 38 height 21
type input "30"
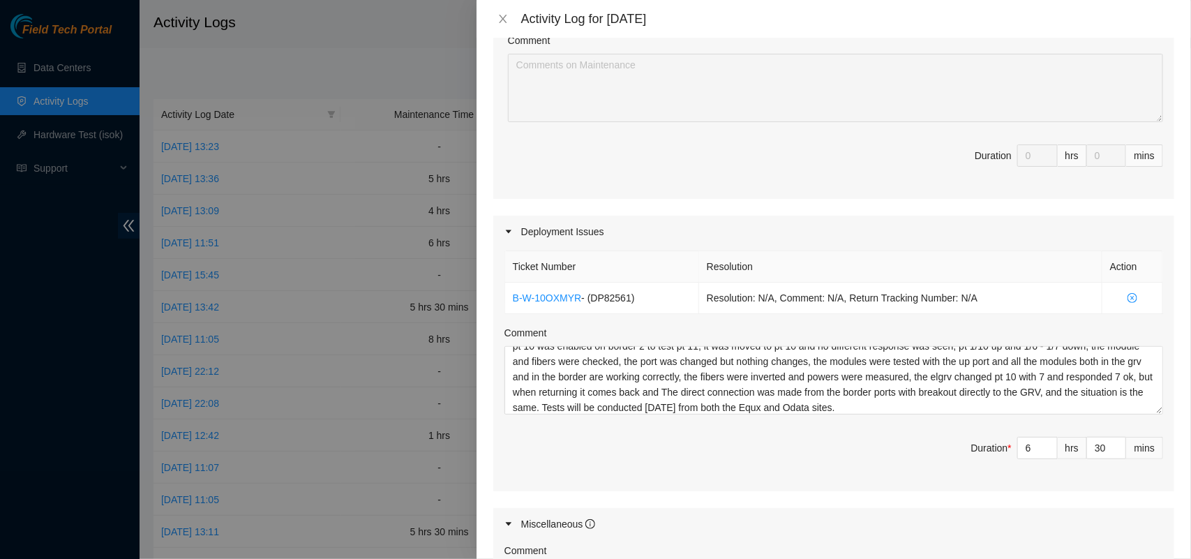
click at [846, 483] on div "Ticket Number Resolution Action B-W-10OXMYR - ( DP82561 ) Resolution: N/A, Comm…" at bounding box center [833, 370] width 681 height 244
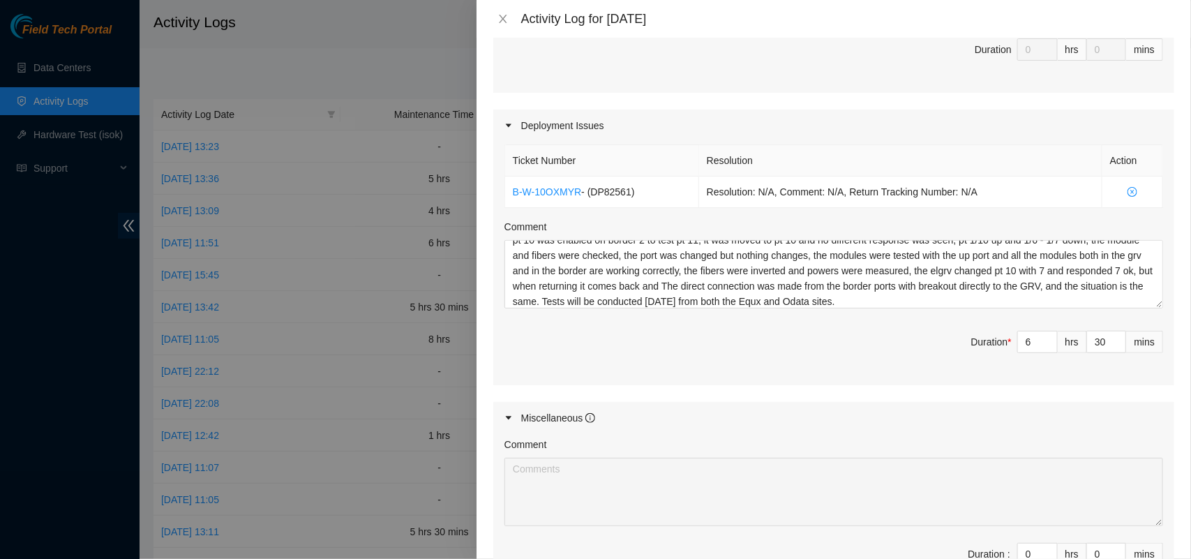
scroll to position [598, 0]
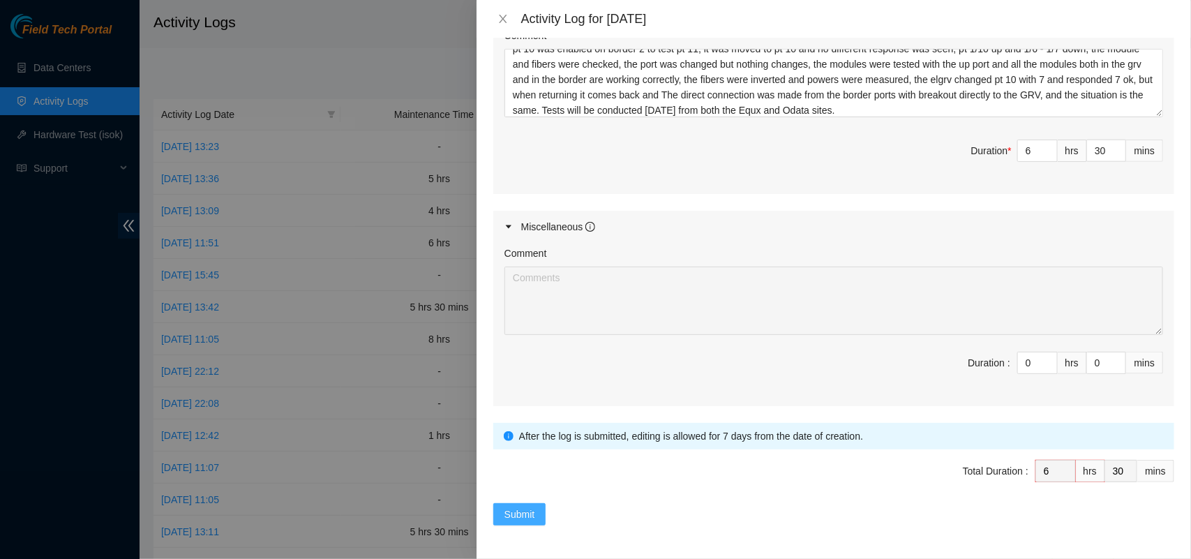
click at [517, 513] on span "Submit" at bounding box center [519, 514] width 31 height 15
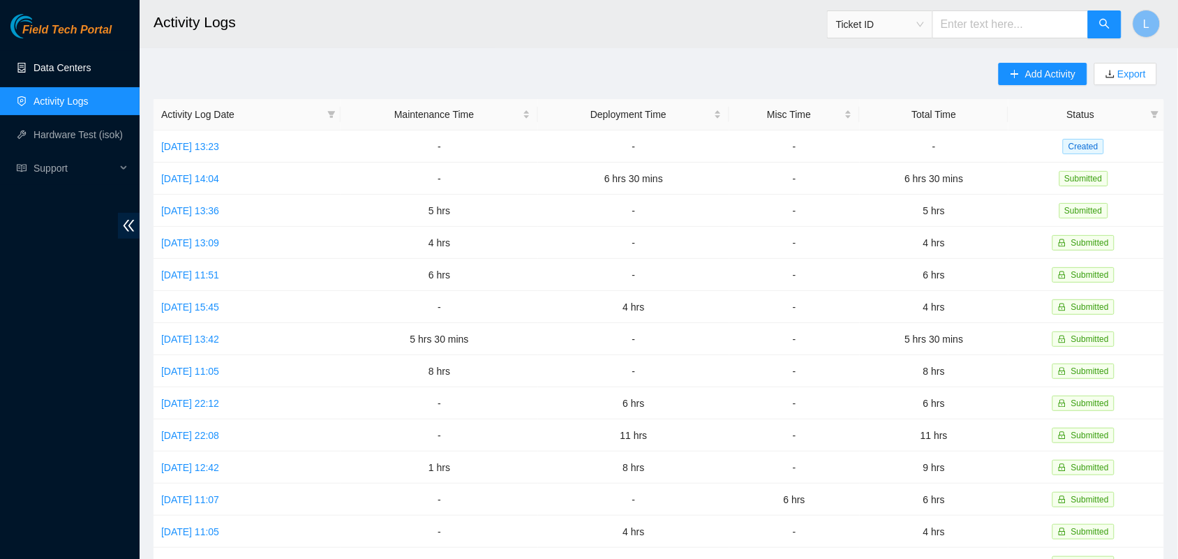
click at [78, 72] on link "Data Centers" at bounding box center [61, 67] width 57 height 11
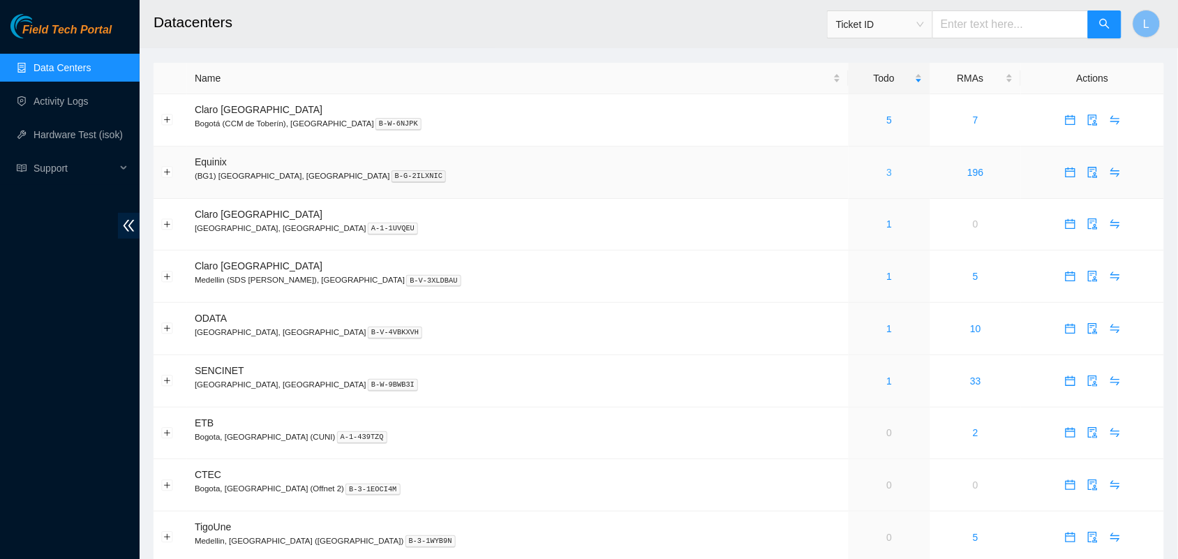
click at [887, 177] on link "3" at bounding box center [890, 172] width 6 height 11
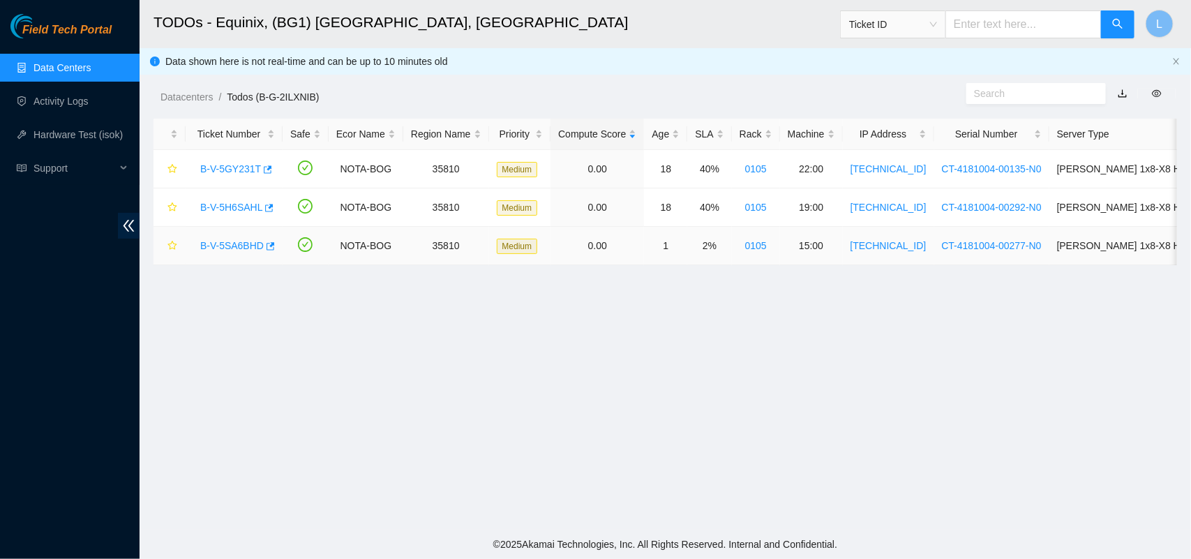
click at [239, 244] on link "B-V-5SA6BHD" at bounding box center [231, 245] width 63 height 11
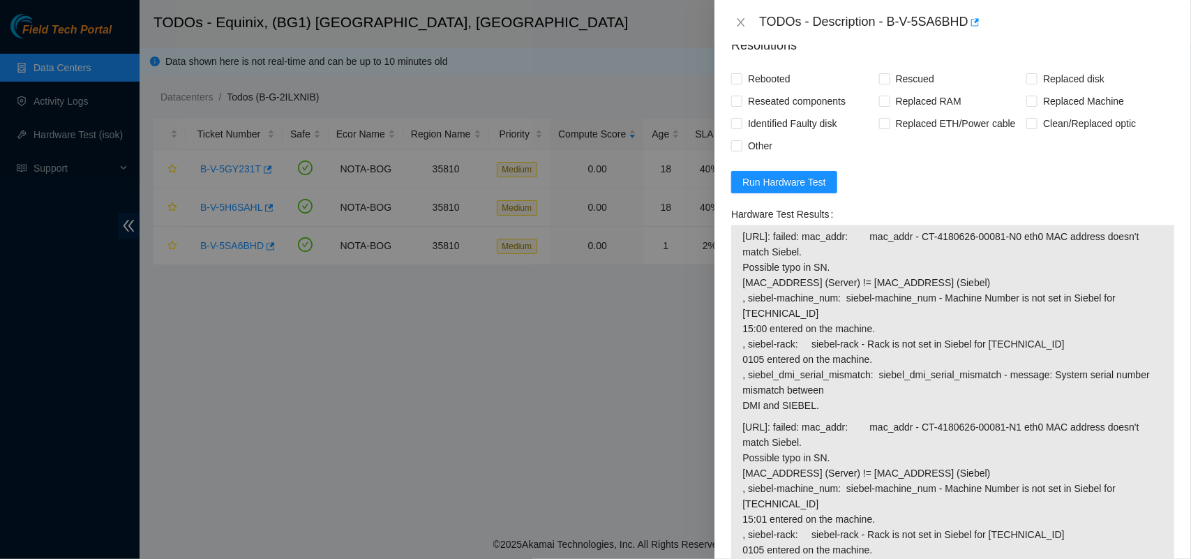
scroll to position [950, 0]
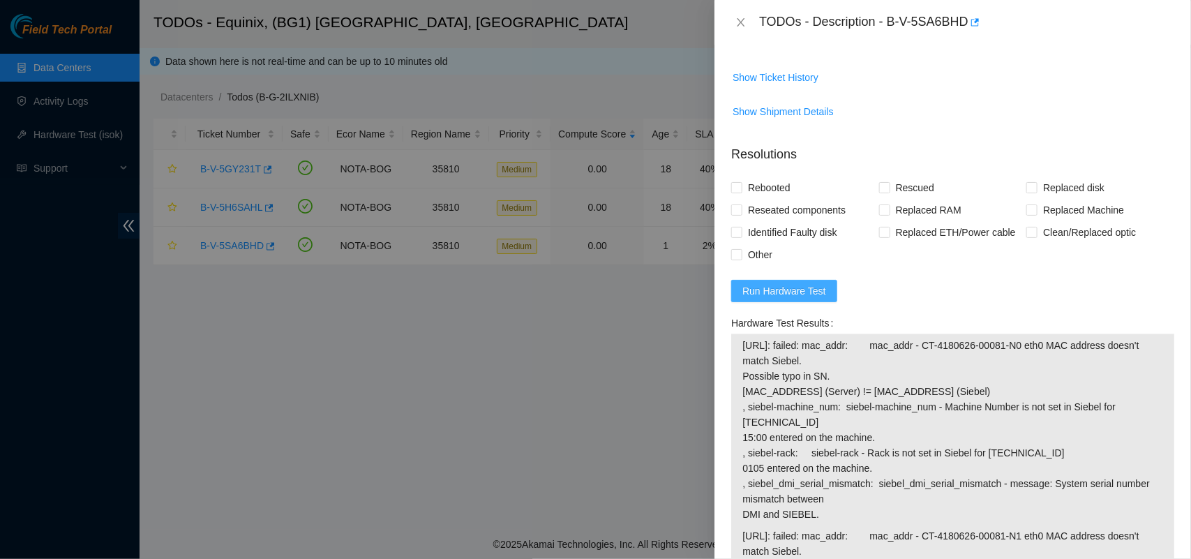
click at [791, 286] on span "Run Hardware Test" at bounding box center [784, 290] width 84 height 15
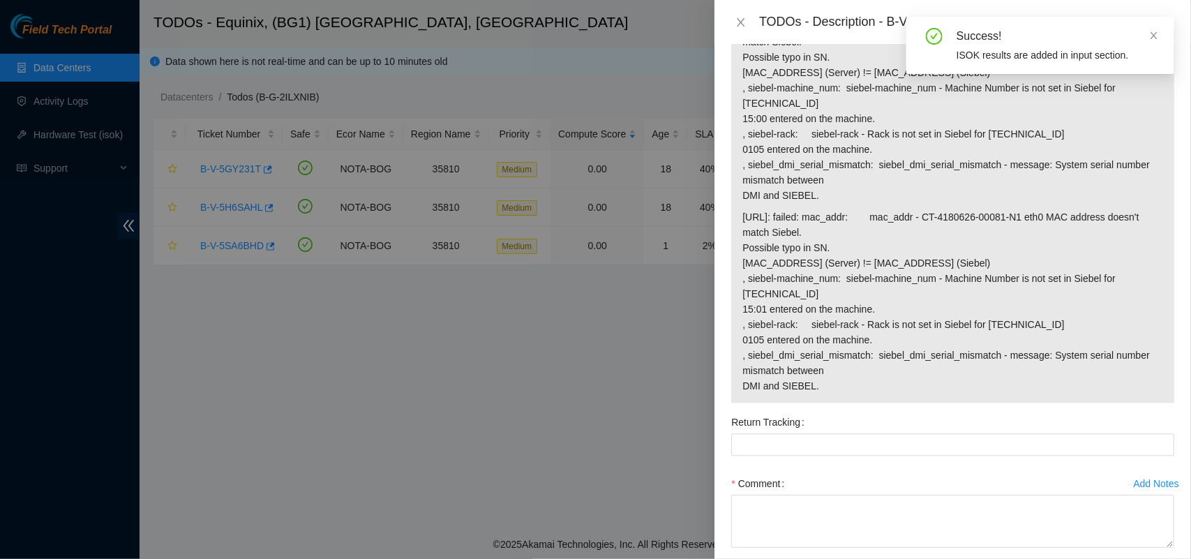
scroll to position [1266, 0]
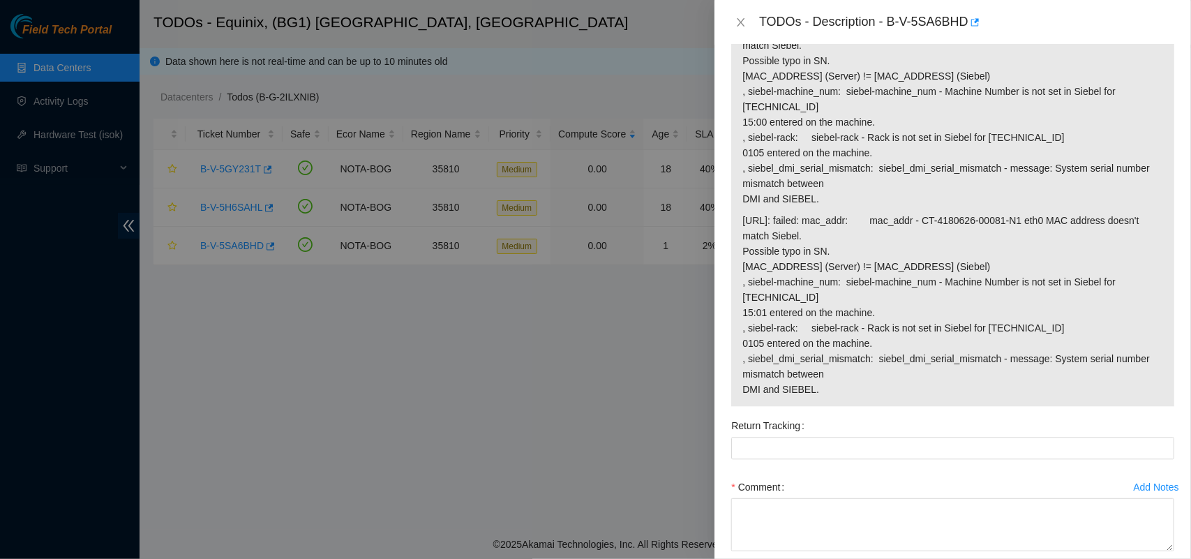
click at [846, 169] on span "[URL]: failed: mac_addr: mac_addr - CT-4180626-00081-N0 eth0 MAC address doesn'…" at bounding box center [952, 114] width 421 height 184
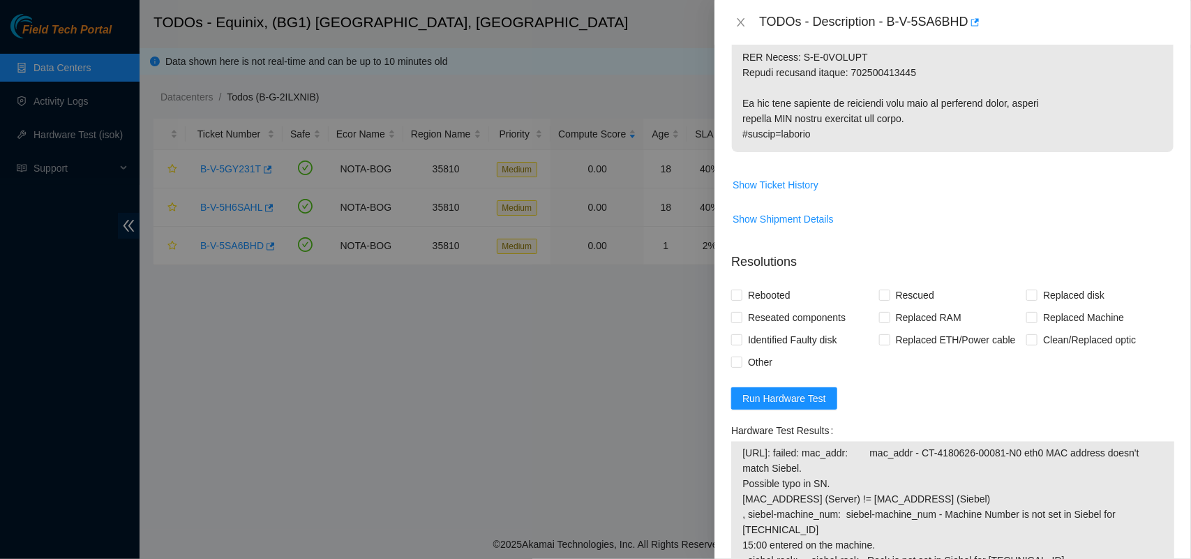
scroll to position [834, 0]
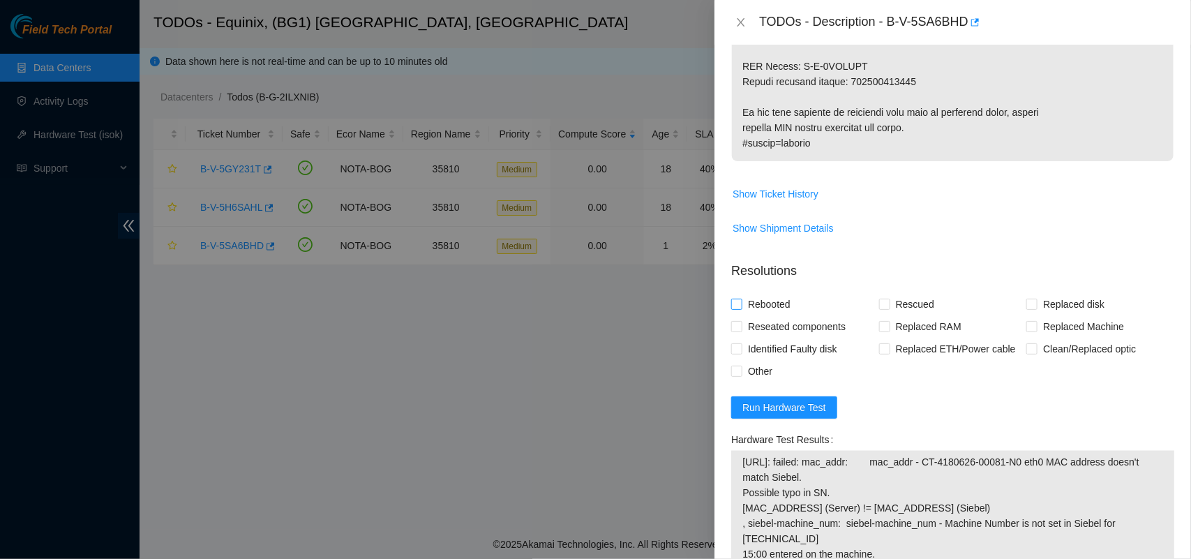
click at [740, 306] on input "Rebooted" at bounding box center [736, 304] width 10 height 10
checkbox input "true"
click at [881, 308] on input "Rescued" at bounding box center [884, 304] width 10 height 10
checkbox input "true"
click at [1026, 326] on input "Replaced Machine" at bounding box center [1031, 326] width 10 height 10
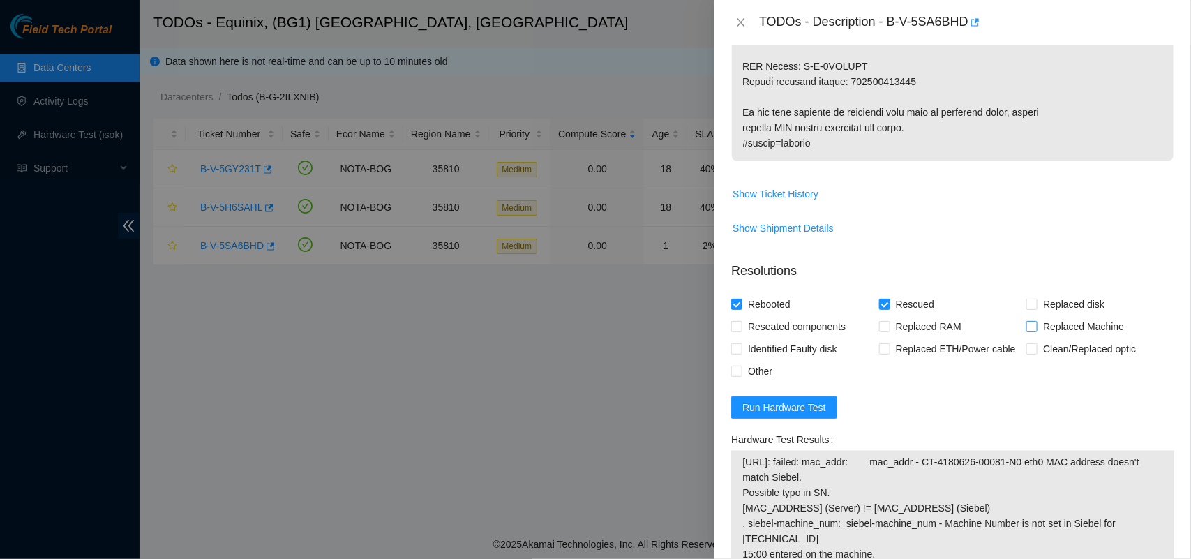
checkbox input "true"
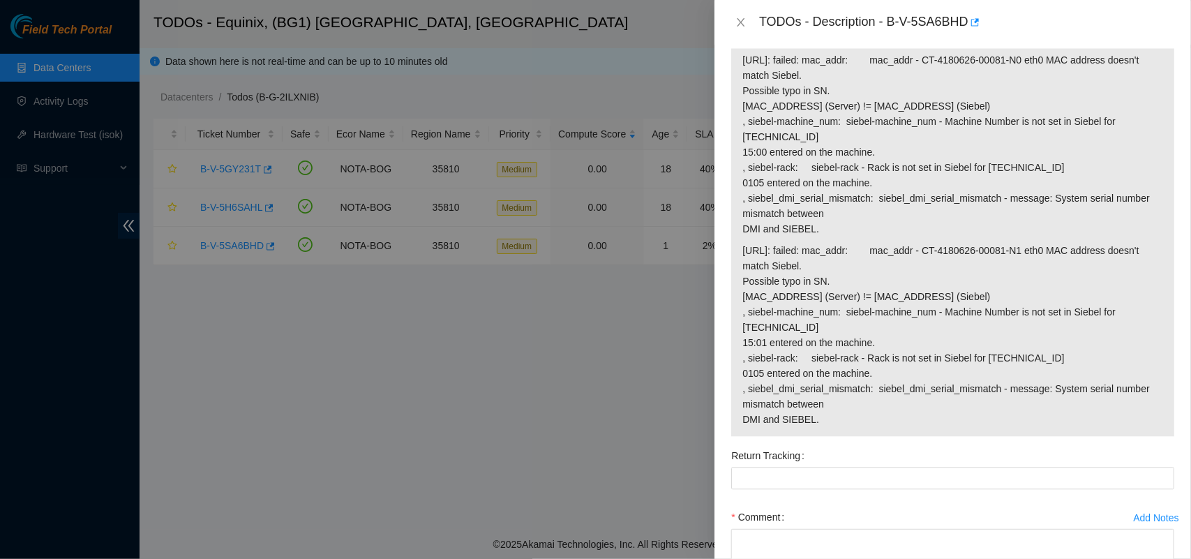
scroll to position [1340, 0]
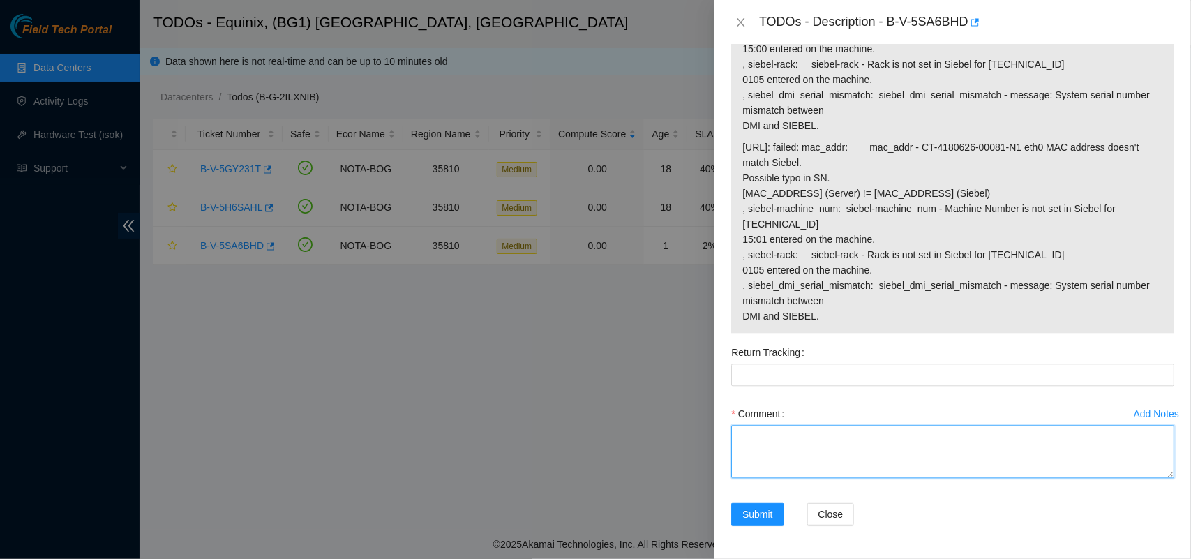
click at [832, 456] on textarea "Comment" at bounding box center [952, 451] width 443 height 53
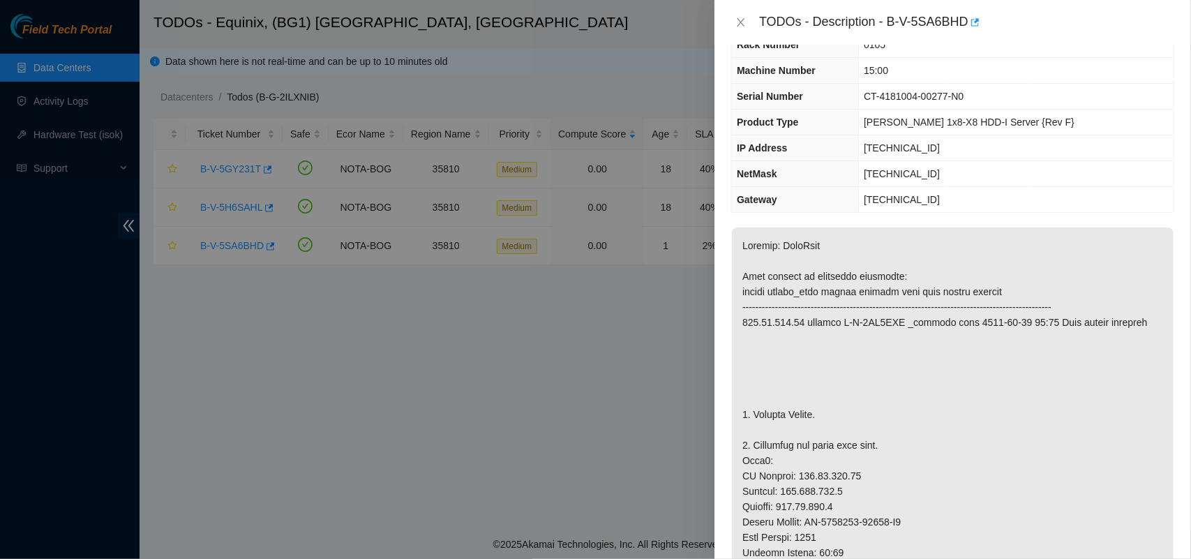
scroll to position [0, 0]
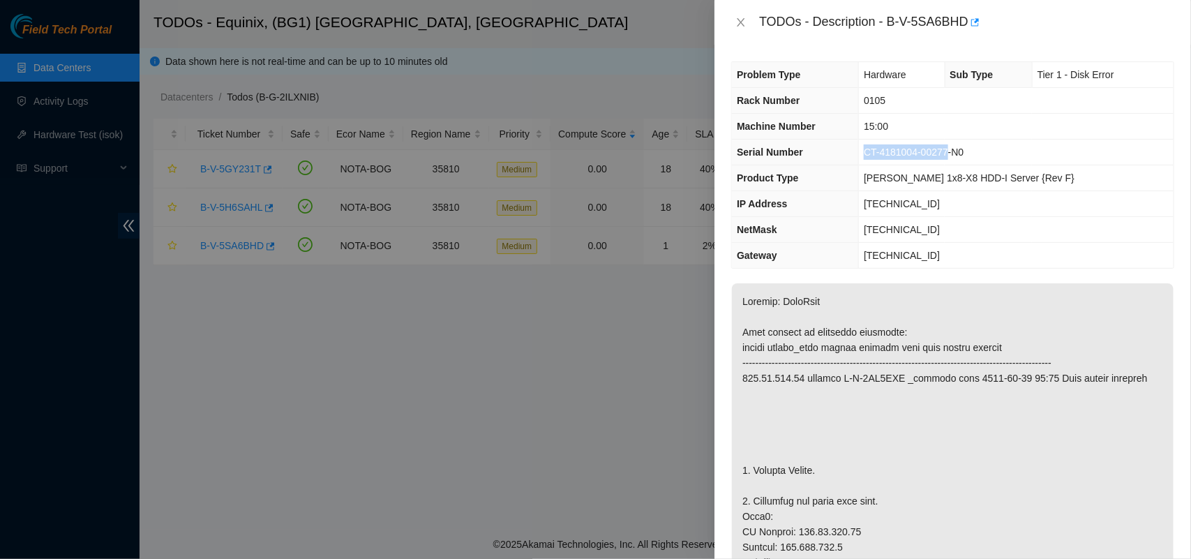
drag, startPoint x: 874, startPoint y: 151, endPoint x: 957, endPoint y: 154, distance: 83.1
click at [957, 154] on td "CT-4181004-00277-N0" at bounding box center [1016, 153] width 315 height 26
copy span "CT-4181004-00277"
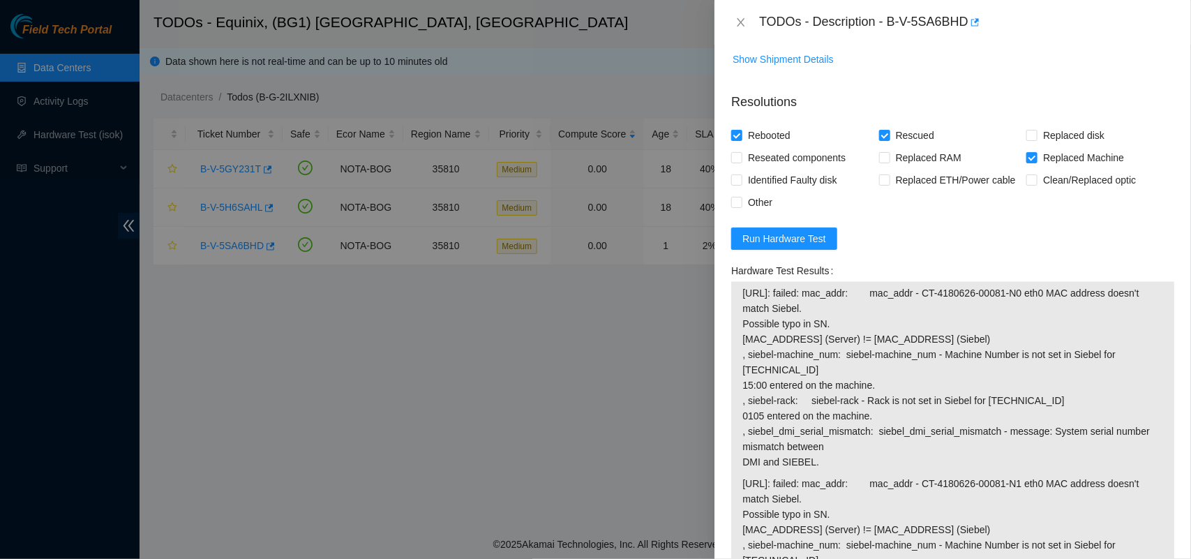
scroll to position [1340, 0]
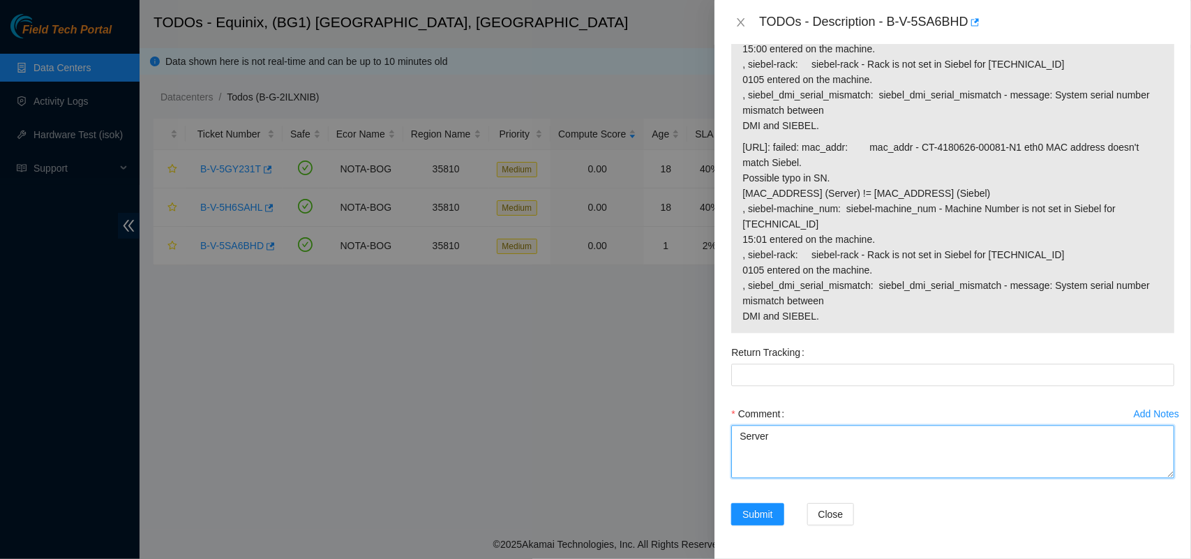
click at [779, 474] on textarea "Server" at bounding box center [952, 451] width 443 height 53
click at [793, 433] on textarea "Server" at bounding box center [952, 451] width 443 height 53
paste textarea "CT-4181004-00277"
click at [783, 440] on textarea "Server s/nCT-4181004-00277" at bounding box center [952, 451] width 443 height 53
click at [919, 438] on textarea "Server s/n CT-4181004-00277" at bounding box center [952, 451] width 443 height 53
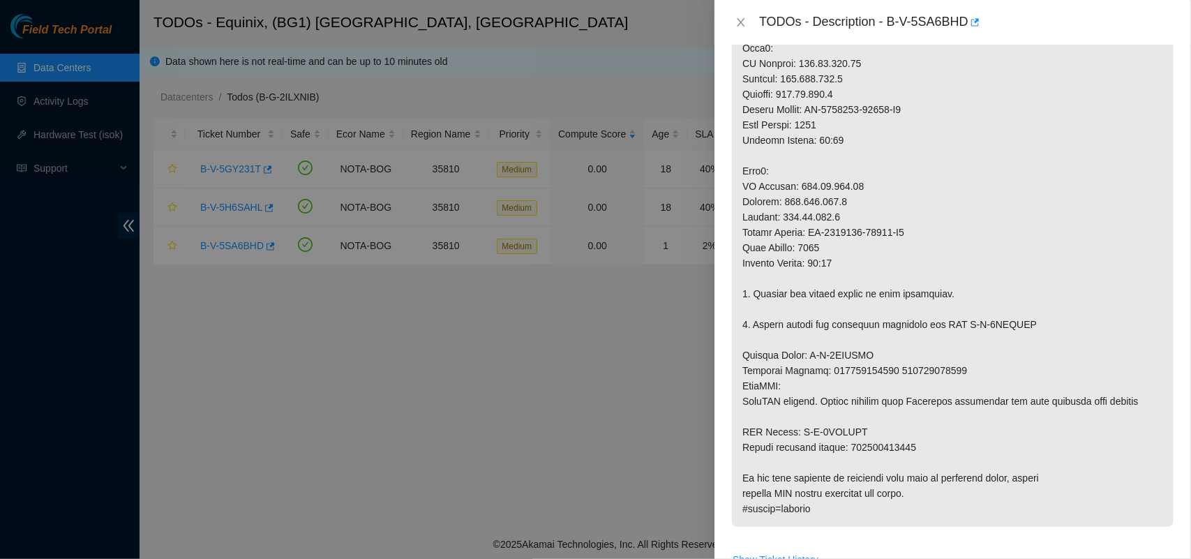
scroll to position [462, 0]
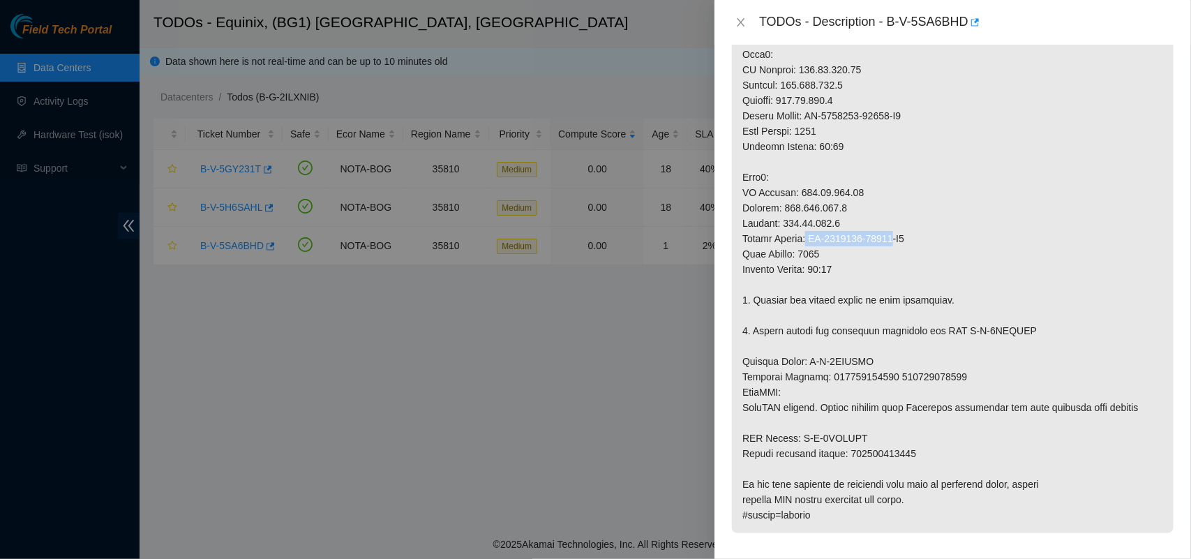
drag, startPoint x: 807, startPoint y: 241, endPoint x: 890, endPoint y: 241, distance: 83.0
click at [890, 241] on p at bounding box center [953, 177] width 442 height 712
copy p "CT-4180626-00081"
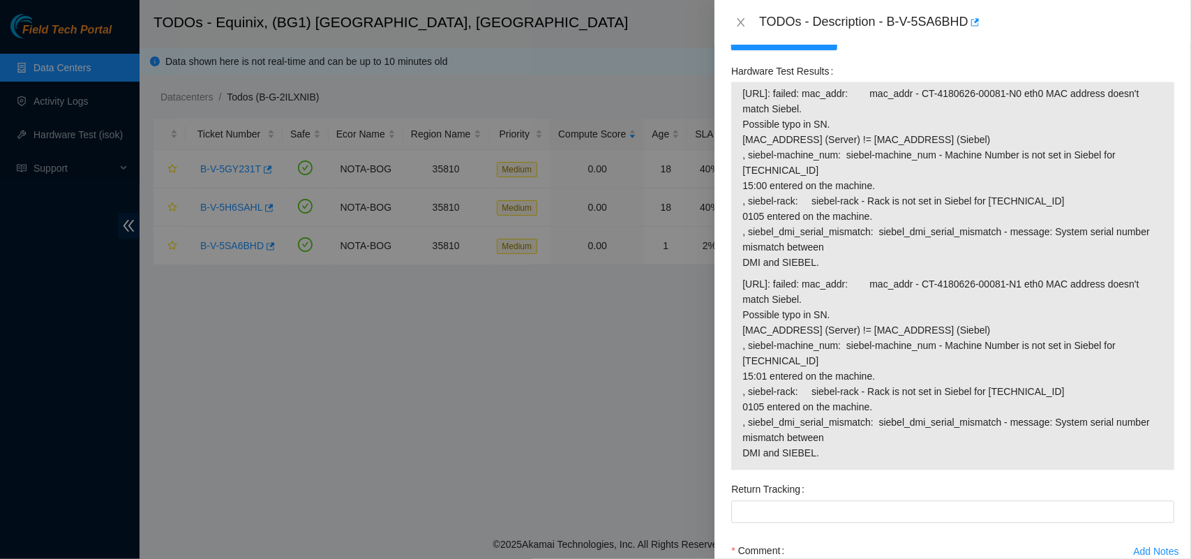
scroll to position [1340, 0]
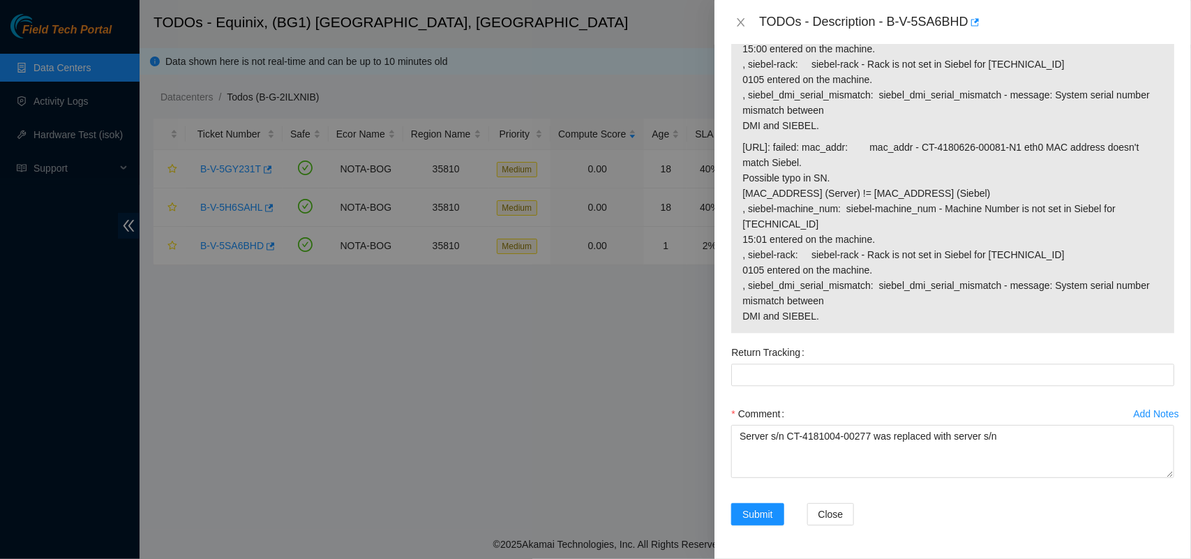
click at [1037, 423] on div "Comment" at bounding box center [952, 414] width 443 height 22
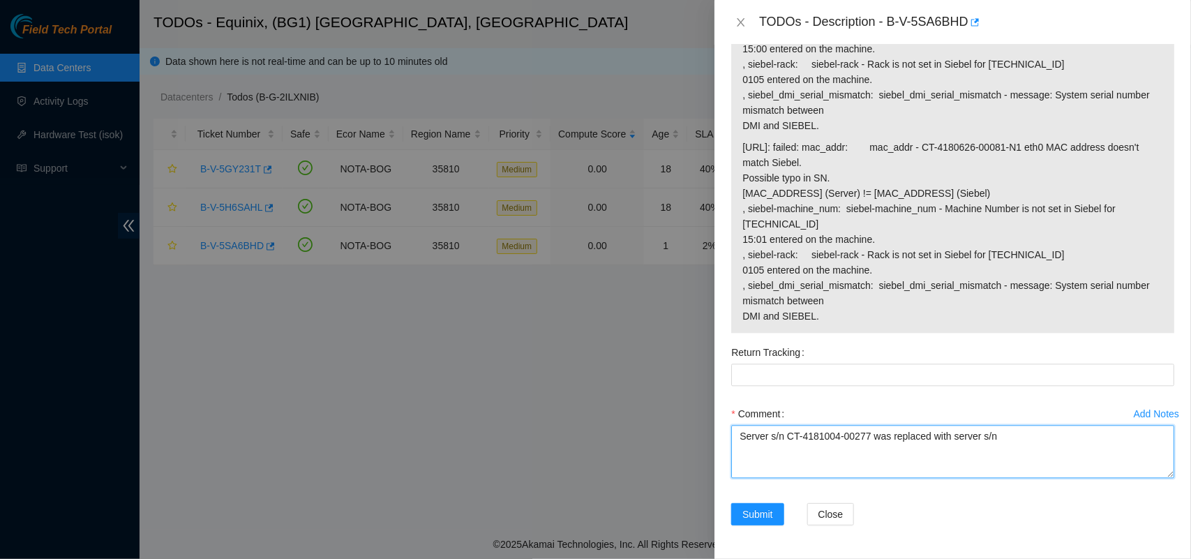
click at [1034, 436] on textarea "Server s/n CT-4181004-00277 was replaced with server s/n" at bounding box center [952, 451] width 443 height 53
paste textarea "CT-4180626-00081"
click at [893, 457] on textarea "Server s/n CT-4181004-00277 was replaced with server s/n CT-4180626-00081, both…" at bounding box center [952, 451] width 443 height 53
paste textarea "It seems that the update in Siebel is missing."
drag, startPoint x: 1089, startPoint y: 458, endPoint x: 1045, endPoint y: 457, distance: 44.0
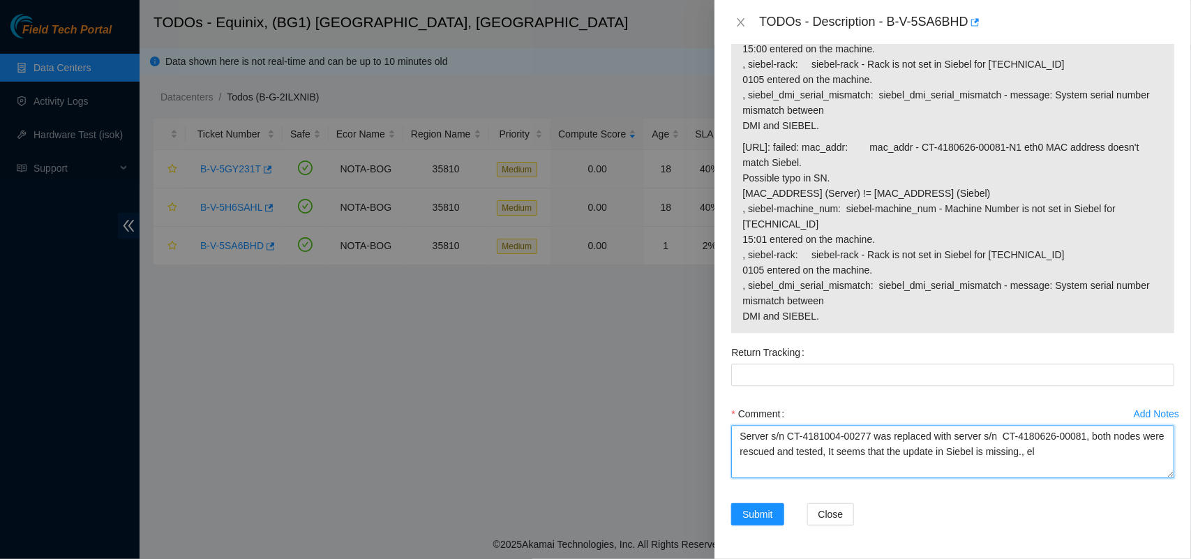
click at [1045, 457] on textarea "Server s/n CT-4181004-00277 was replaced with server s/n CT-4180626-00081, both…" at bounding box center [952, 451] width 443 height 53
paste textarea "The server arrived with a small dent in the back."
type textarea "Server s/n CT-4181004-00277 was replaced with server s/n CT-4180626-00081, both…"
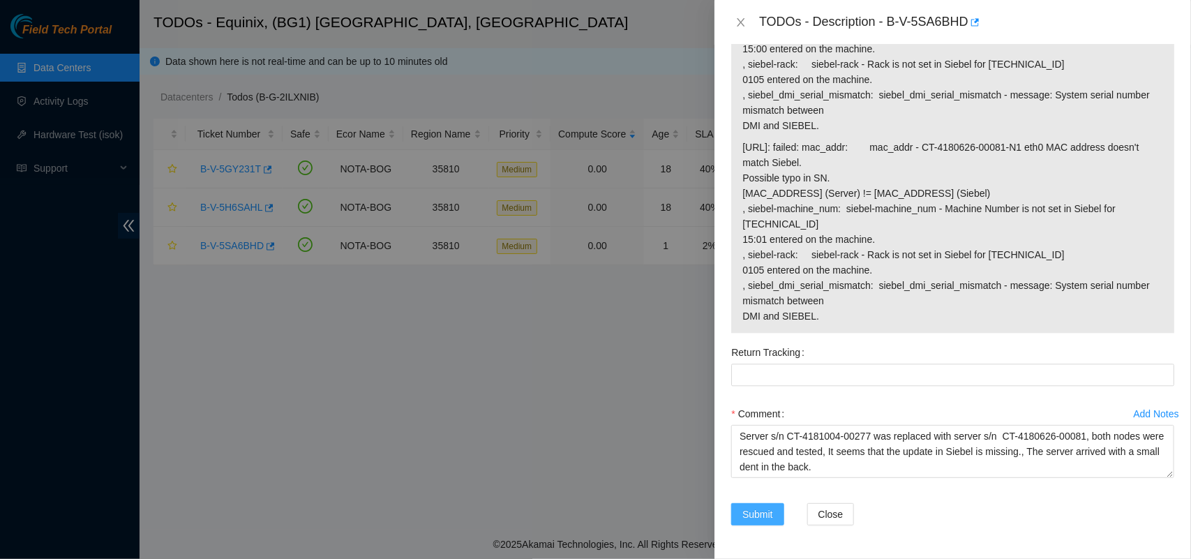
click at [752, 514] on span "Submit" at bounding box center [757, 514] width 31 height 15
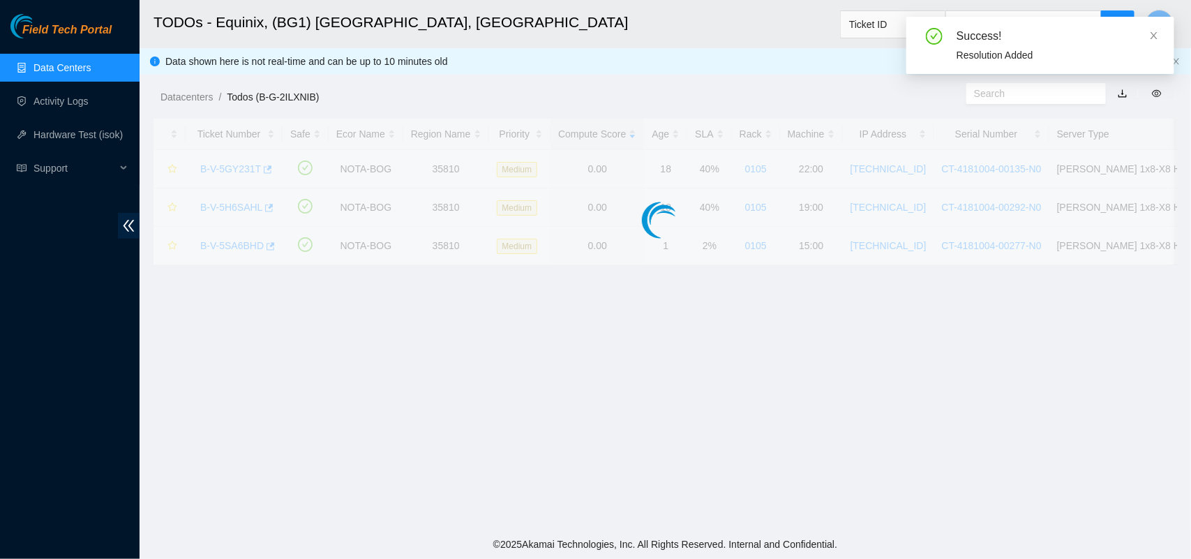
scroll to position [327, 0]
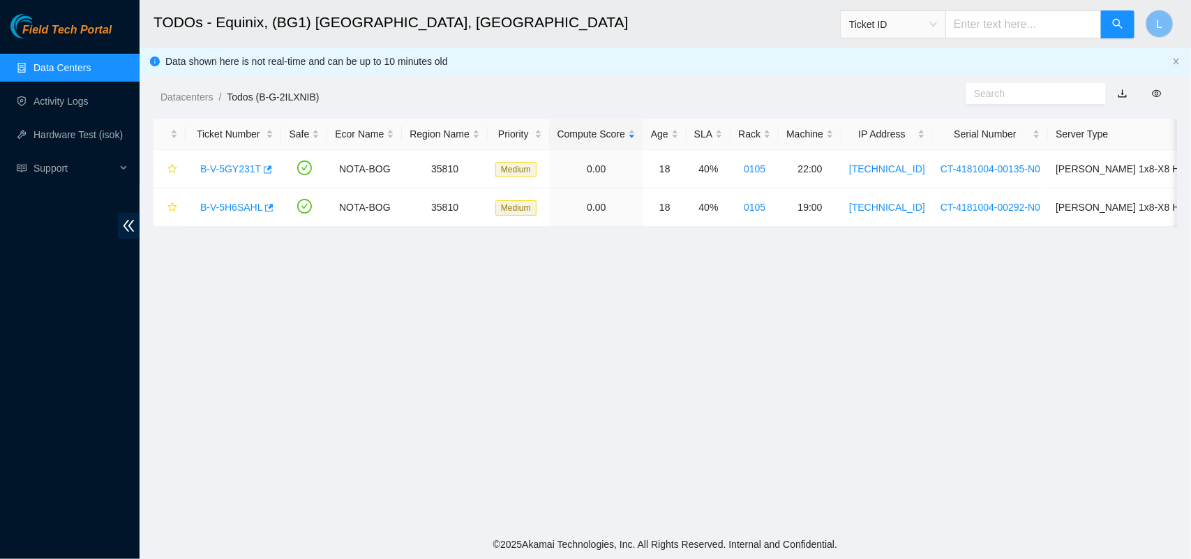
click at [548, 314] on main "TODOs - Equinix, (BG1) [GEOGRAPHIC_DATA], [GEOGRAPHIC_DATA] Ticket ID L Data sh…" at bounding box center [666, 265] width 1052 height 530
click at [294, 0] on html "Field Tech Portal Data Centers Activity Logs Hardware Test (isok) Support TODOs…" at bounding box center [595, 279] width 1191 height 559
